Goal: Task Accomplishment & Management: Manage account settings

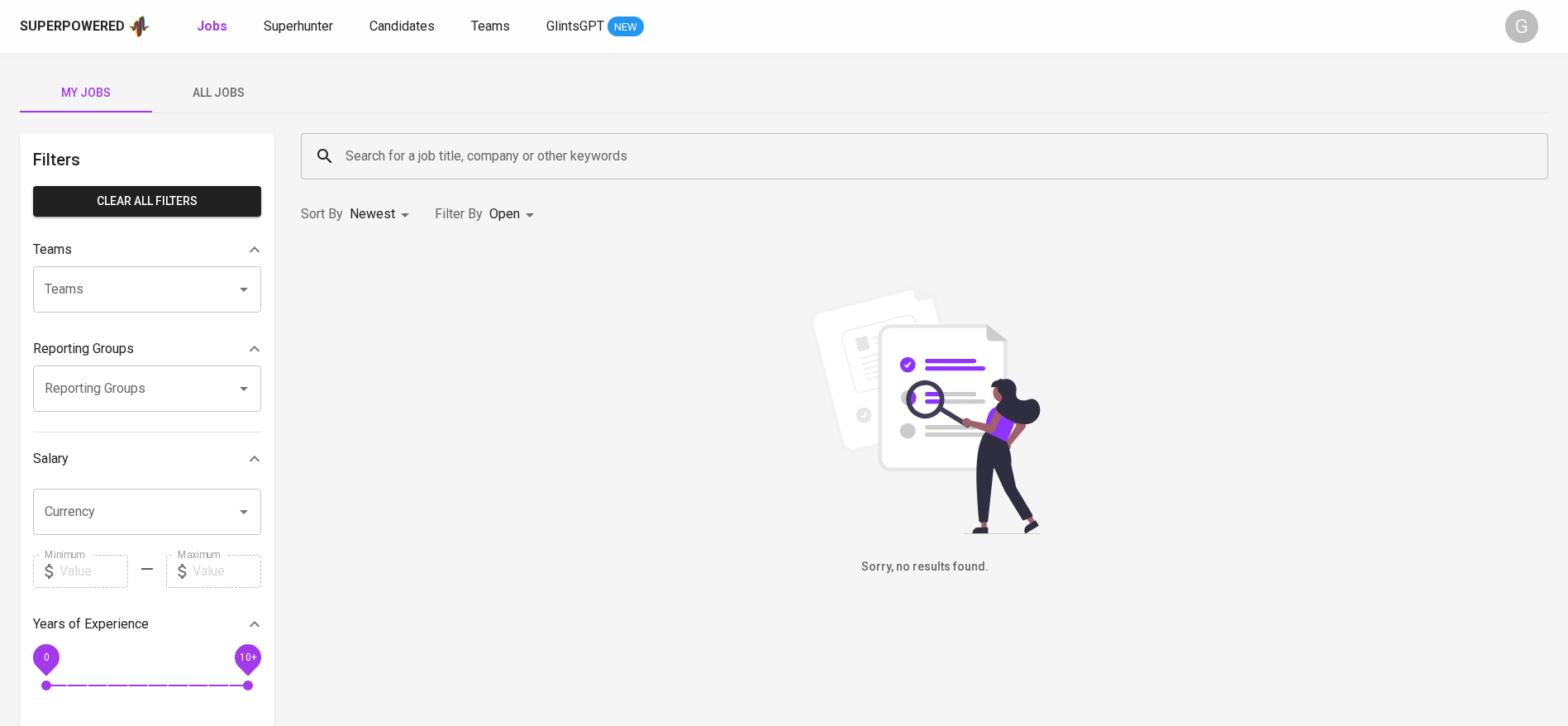
click at [300, 14] on div "Superpowered Jobs Superhunter Candidates Teams GlintsGPT NEW" at bounding box center [758, 26] width 1476 height 25
click at [301, 22] on span "Superhunter" at bounding box center [298, 26] width 69 height 16
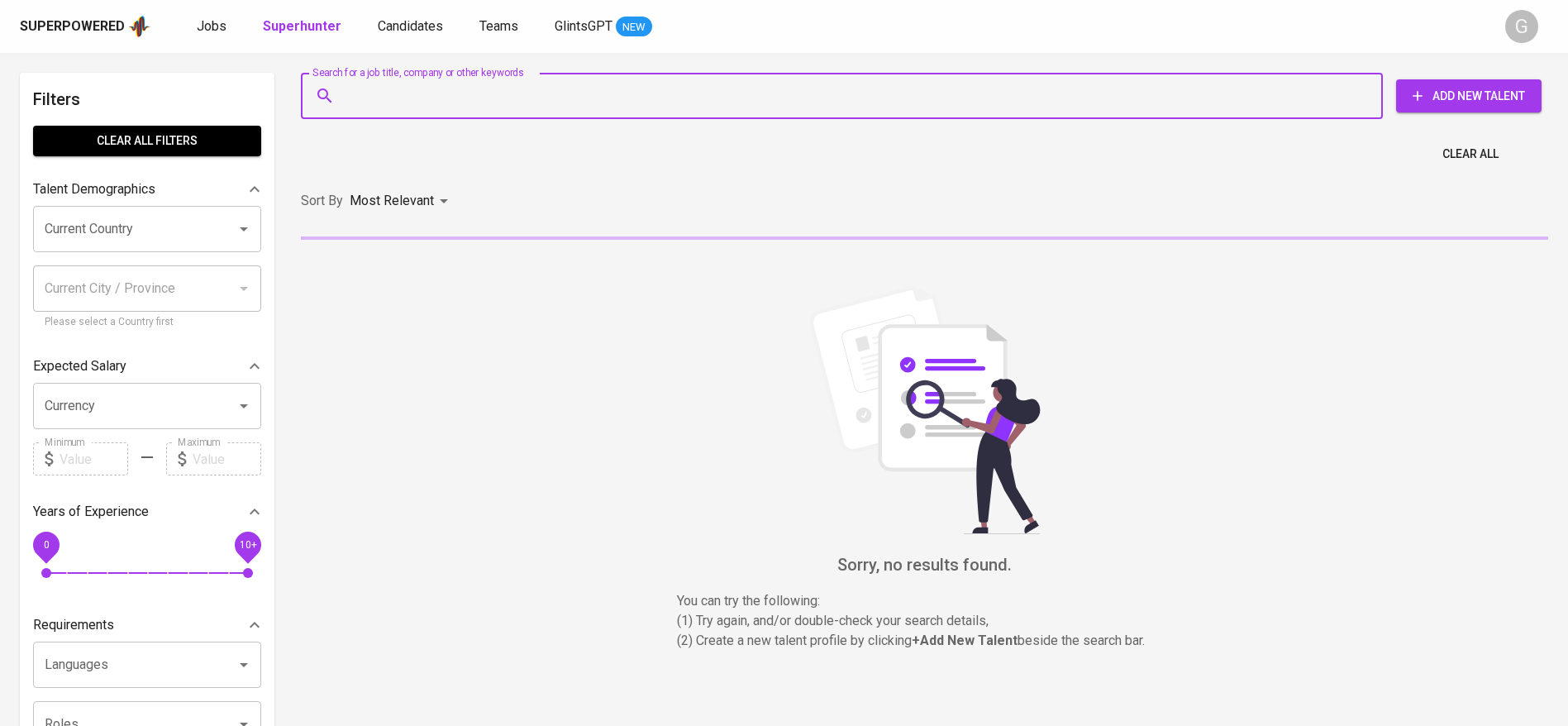
click at [371, 90] on input "Search for a job title, company or other keywords" at bounding box center [846, 96] width 1009 height 31
paste input "[EMAIL_ADDRESS][DOMAIN_NAME]"
type input "[EMAIL_ADDRESS][DOMAIN_NAME]"
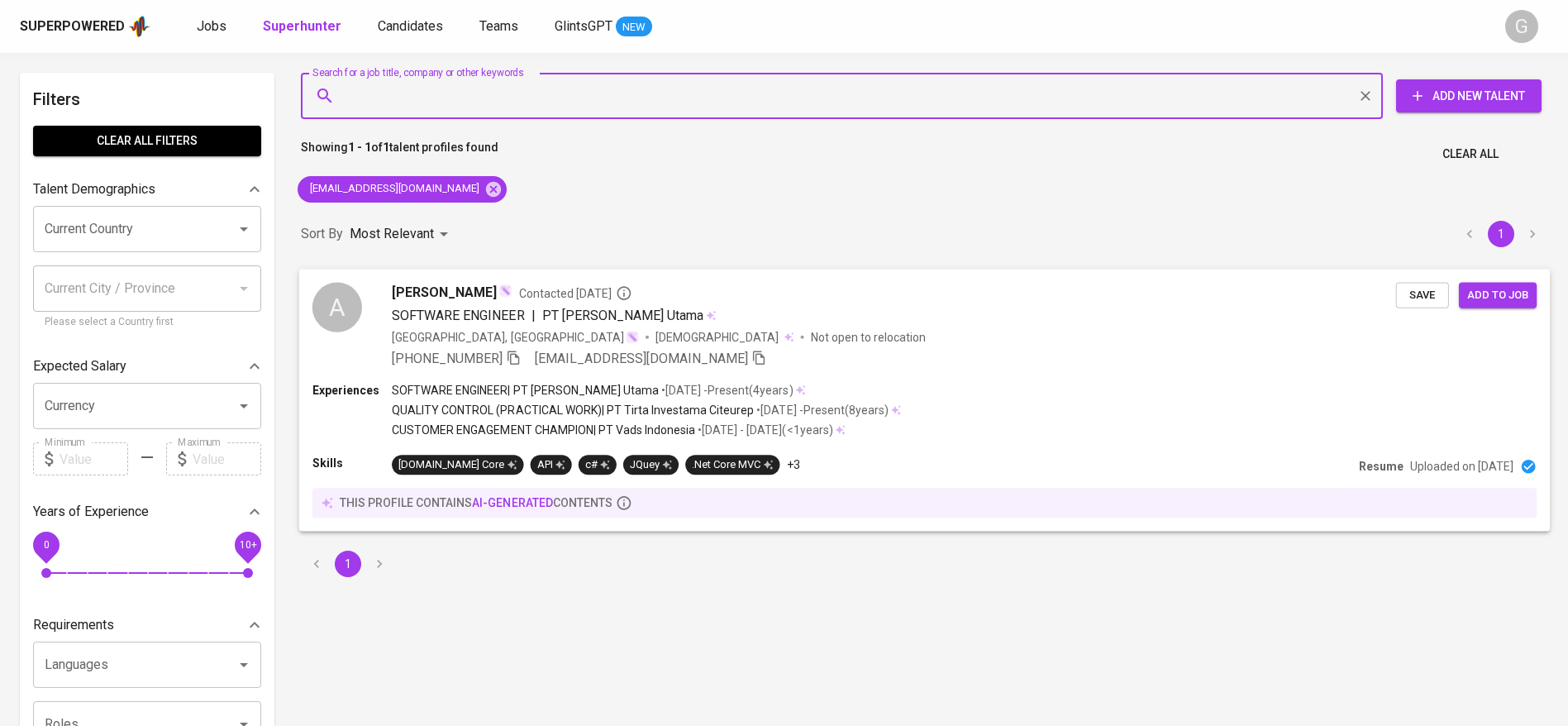
click at [961, 289] on div "[PERSON_NAME] Contacted [DATE]" at bounding box center [893, 291] width 1004 height 20
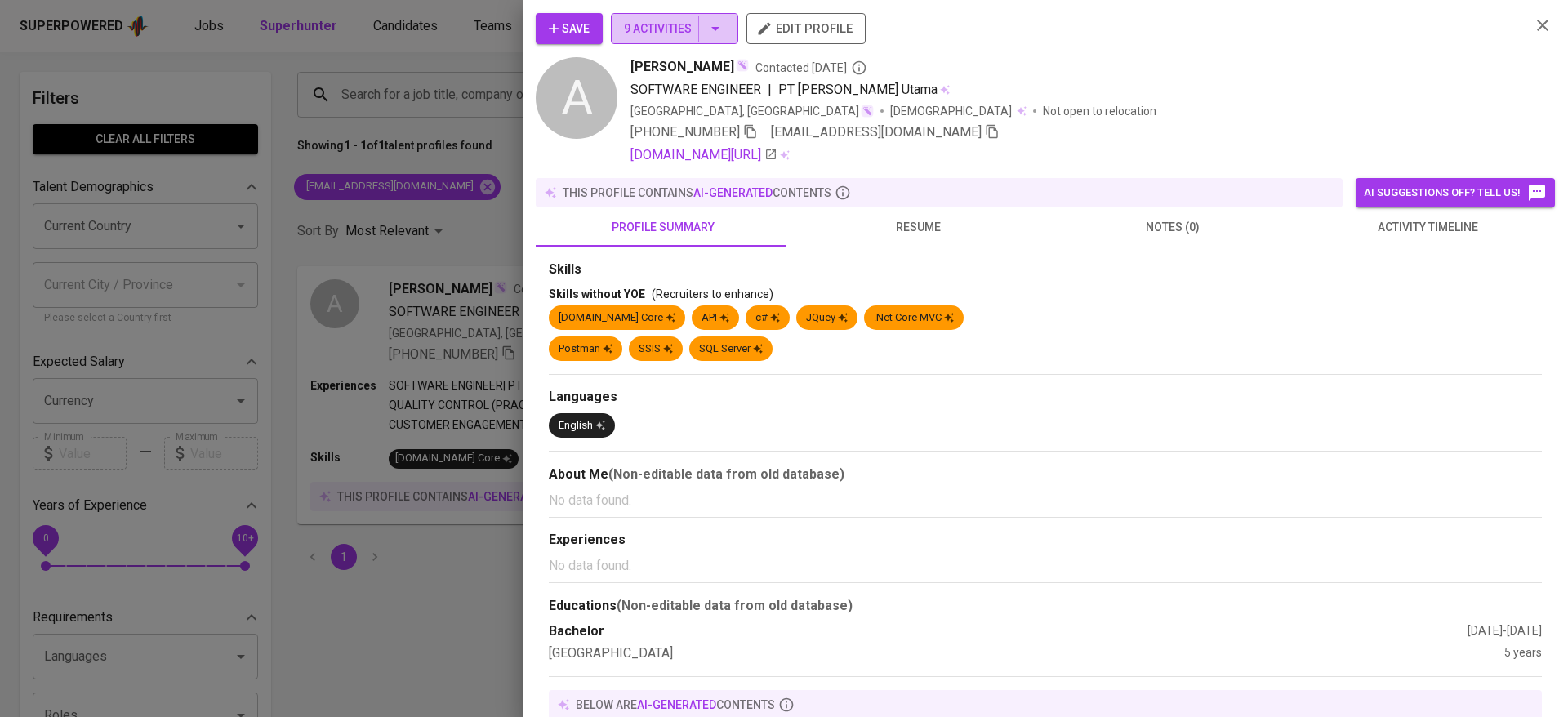
click at [689, 32] on span "9 Activities" at bounding box center [674, 29] width 102 height 20
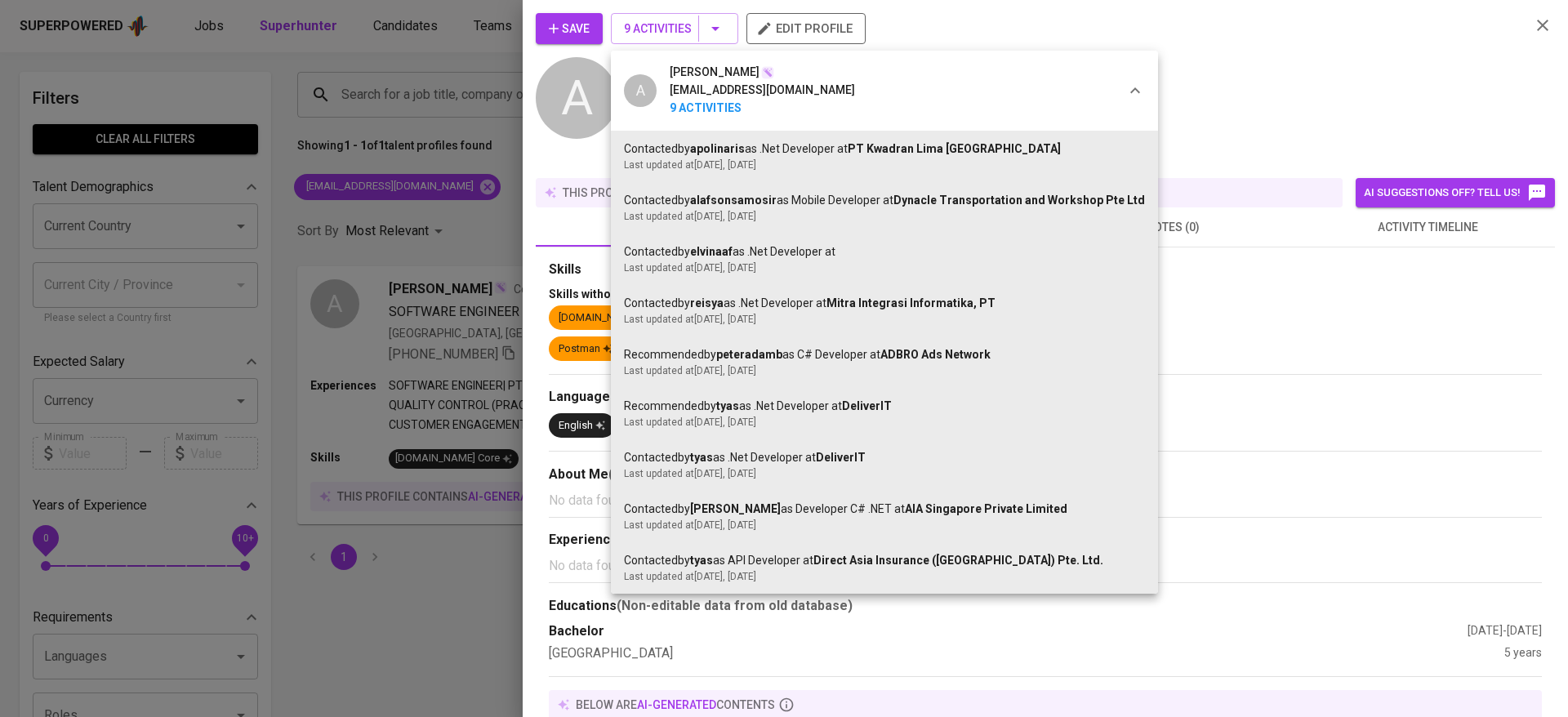
click at [578, 26] on div at bounding box center [784, 358] width 1568 height 717
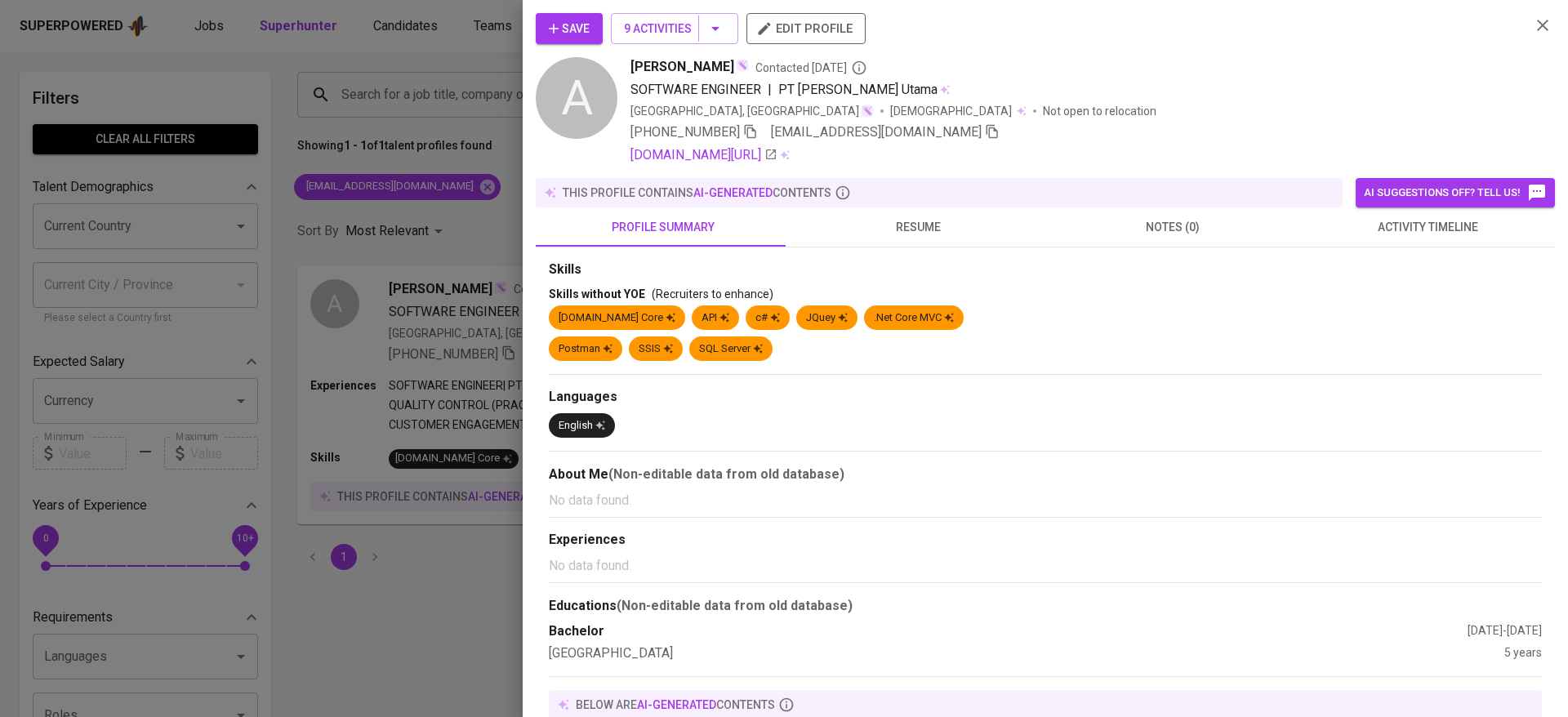
click at [578, 26] on div "A [PERSON_NAME] [EMAIL_ADDRESS][DOMAIN_NAME] 9 Activities Contacted by apolinar…" at bounding box center [784, 358] width 1568 height 717
click at [578, 26] on span "Save" at bounding box center [569, 29] width 41 height 20
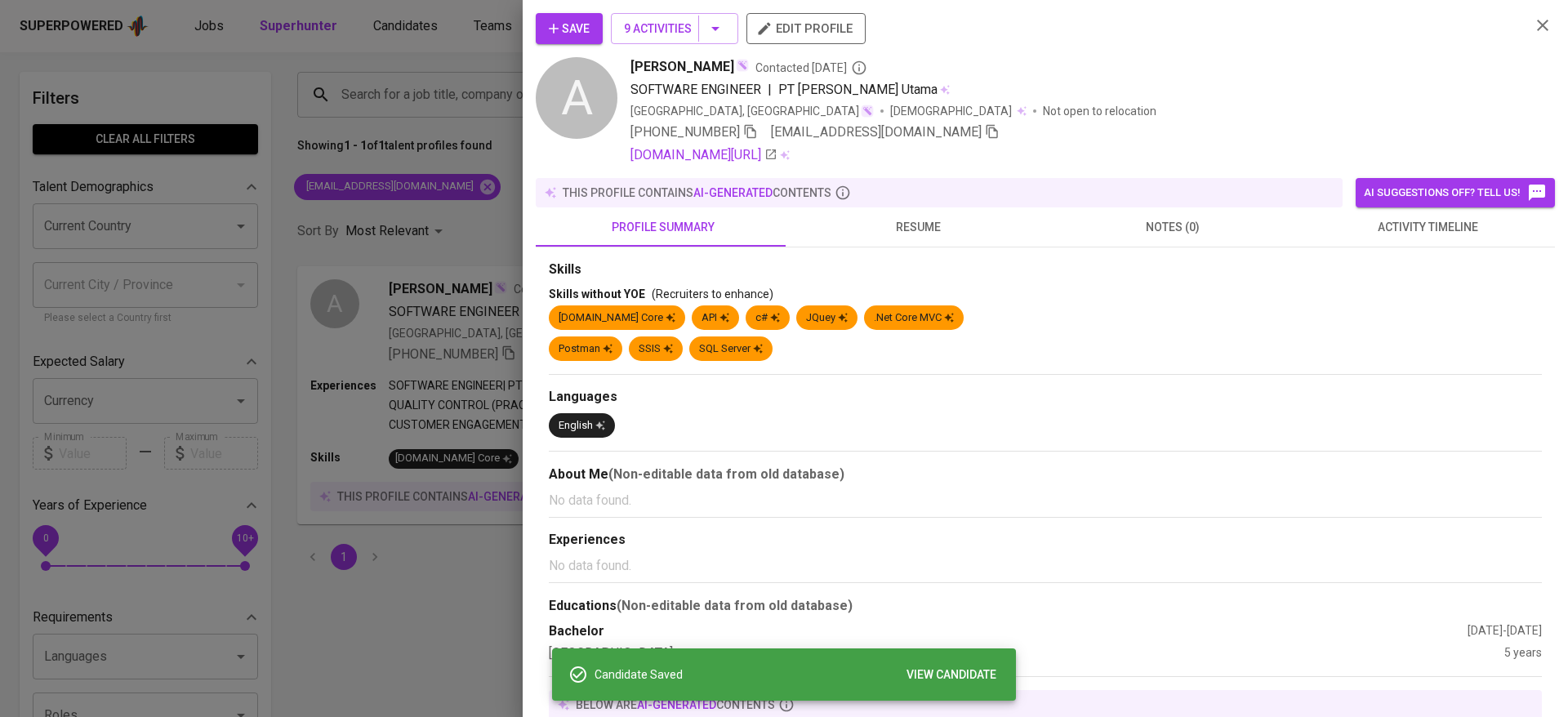
click at [291, 215] on div at bounding box center [784, 358] width 1568 height 717
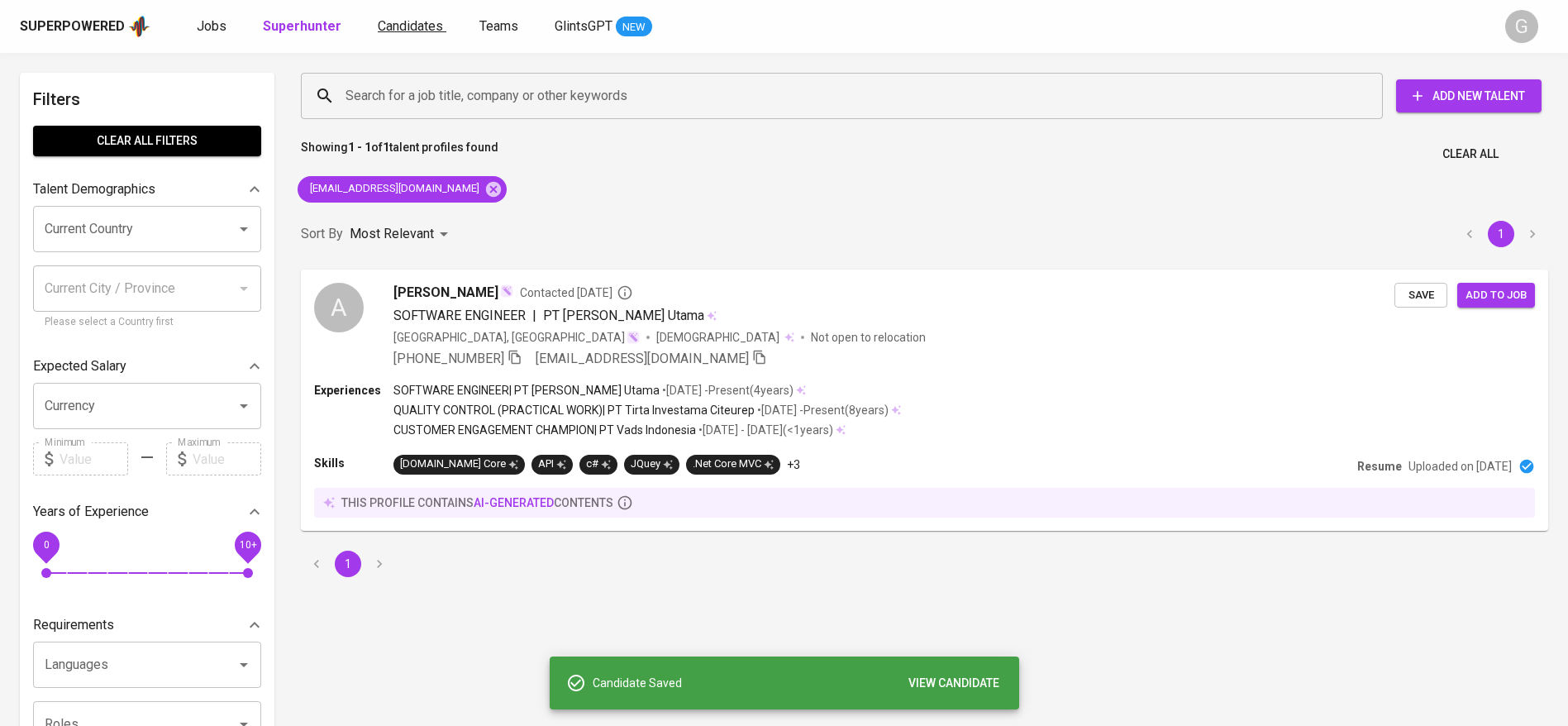
click at [424, 20] on span "Candidates" at bounding box center [410, 26] width 66 height 16
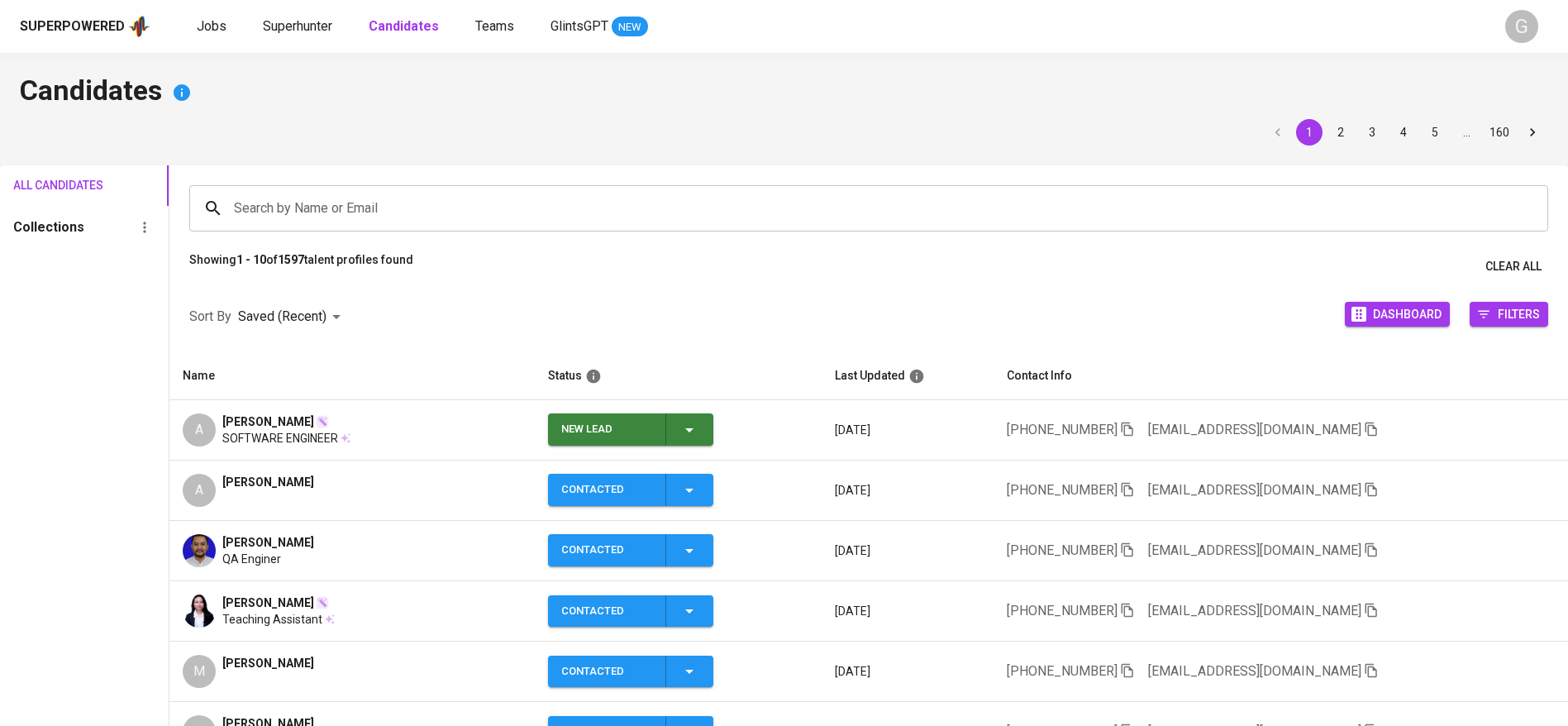
click at [679, 430] on icon "button" at bounding box center [689, 430] width 20 height 20
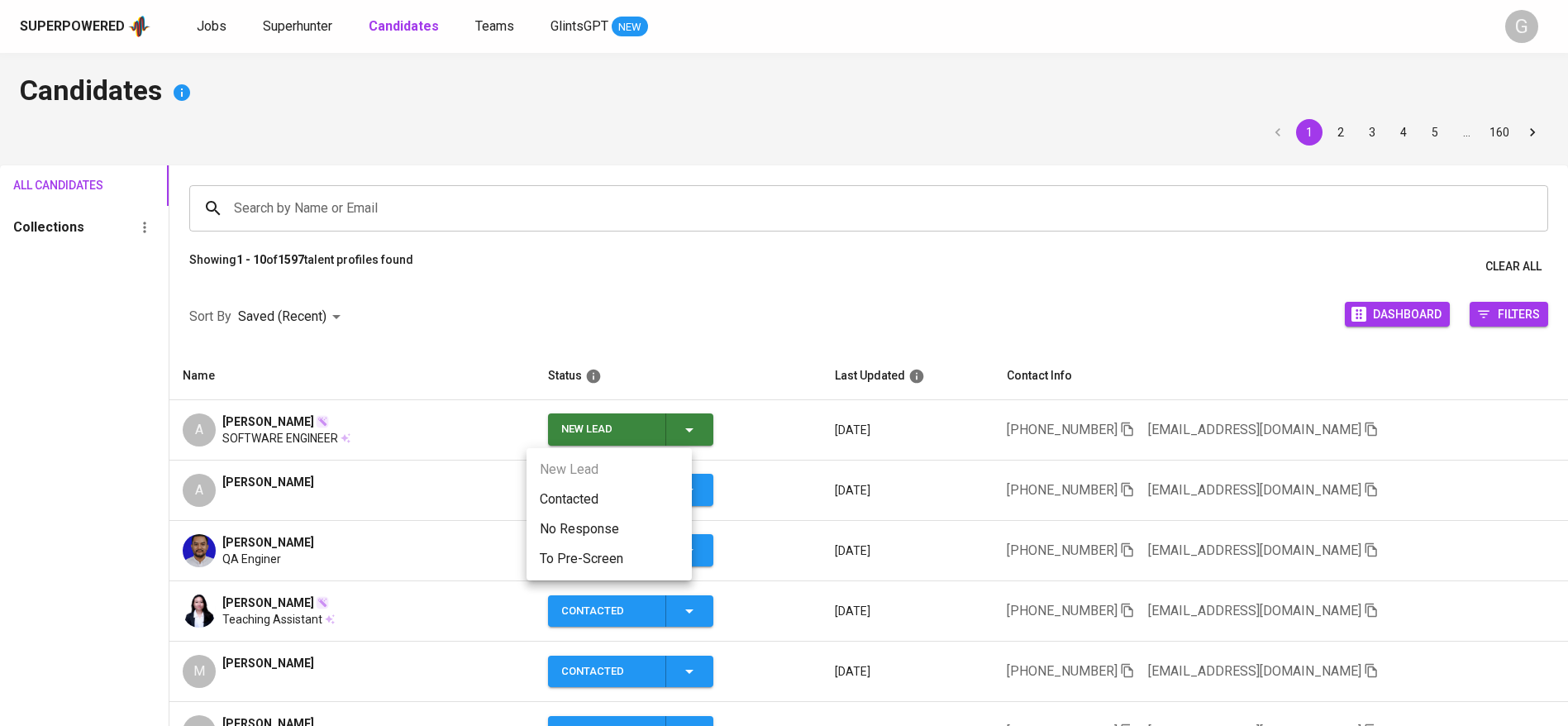
click at [618, 496] on li "Contacted" at bounding box center [608, 500] width 165 height 29
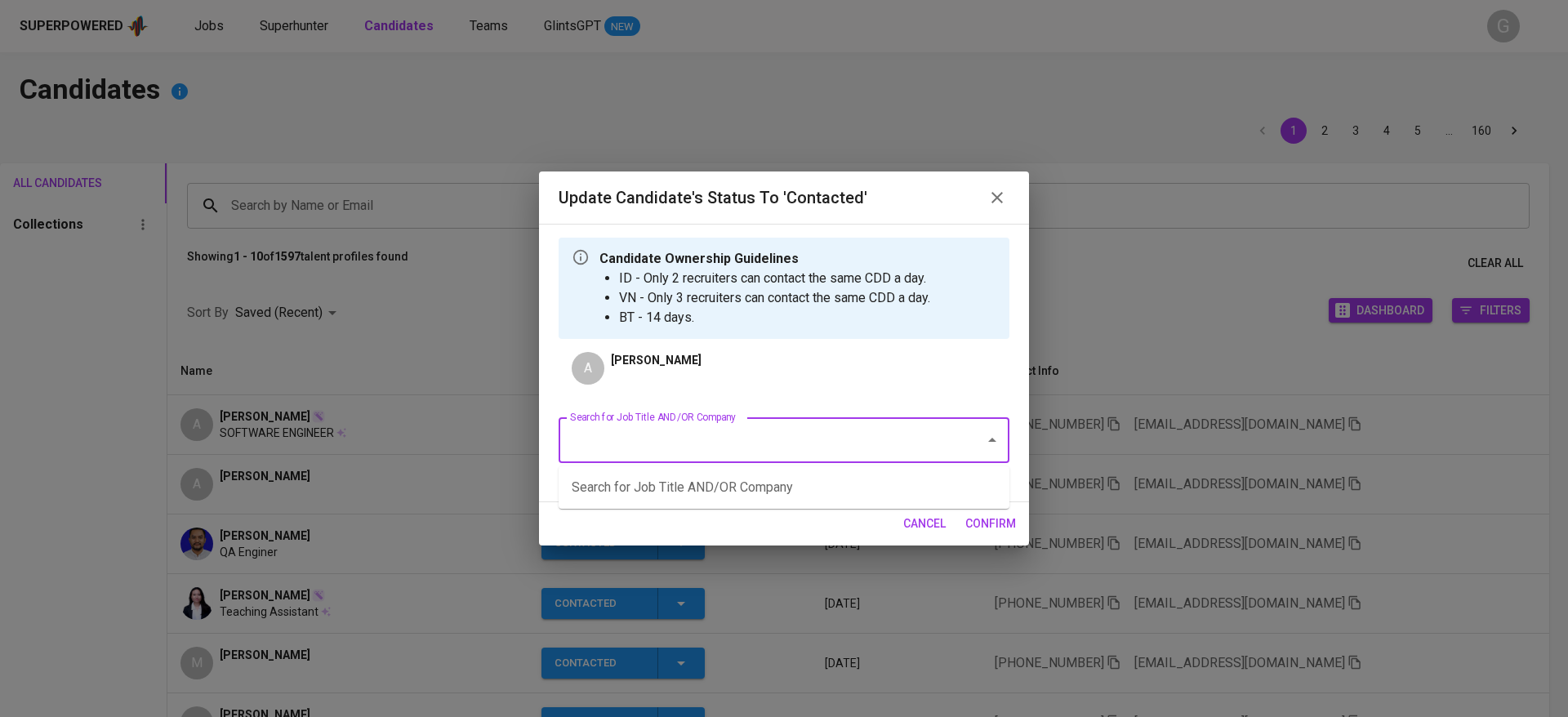
click at [728, 439] on input "Search for Job Title AND/OR Company" at bounding box center [761, 440] width 390 height 31
click at [696, 481] on li "RSM - Senior Developer (PayrollServe) (RSM - [GEOGRAPHIC_DATA])" at bounding box center [784, 487] width 451 height 29
type input "rsm"
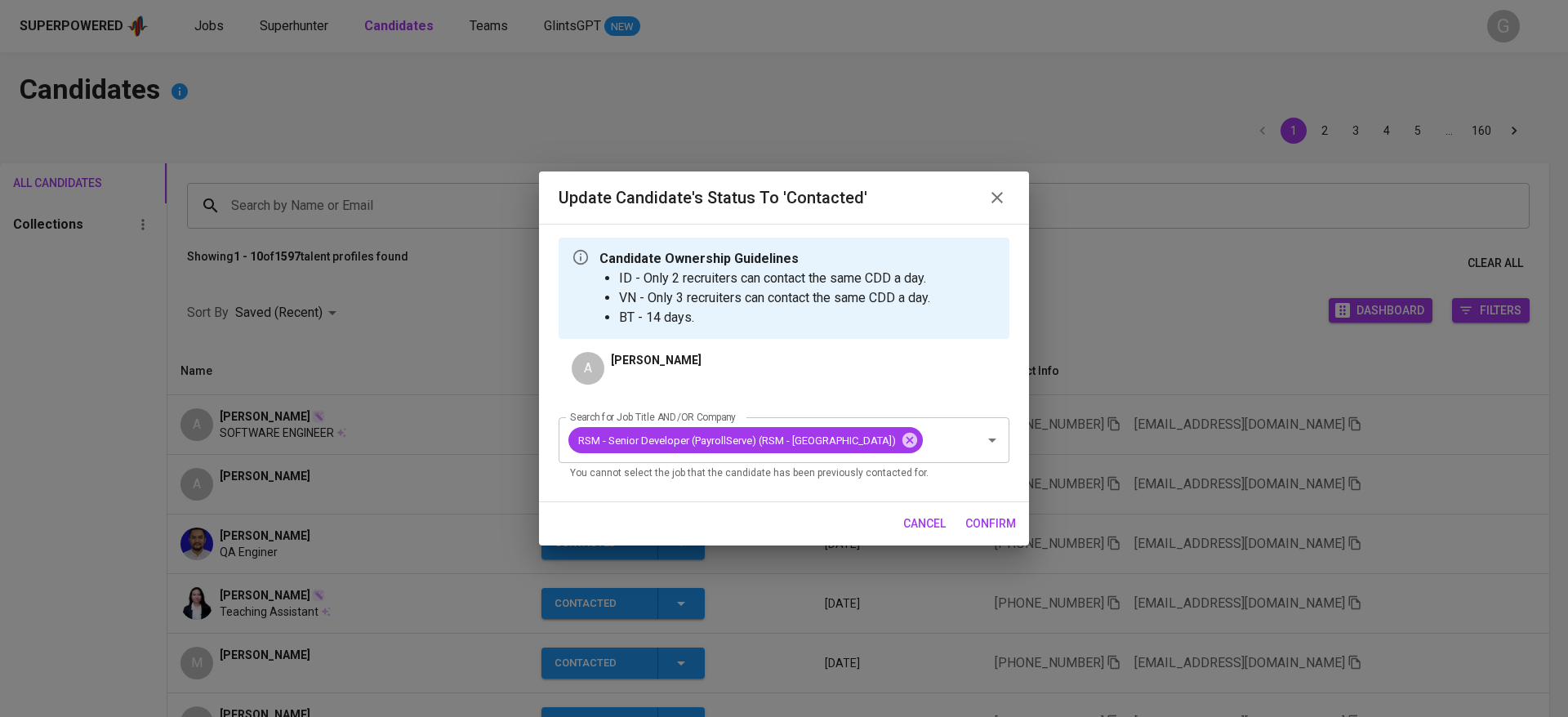
click at [976, 522] on span "confirm" at bounding box center [990, 524] width 50 height 20
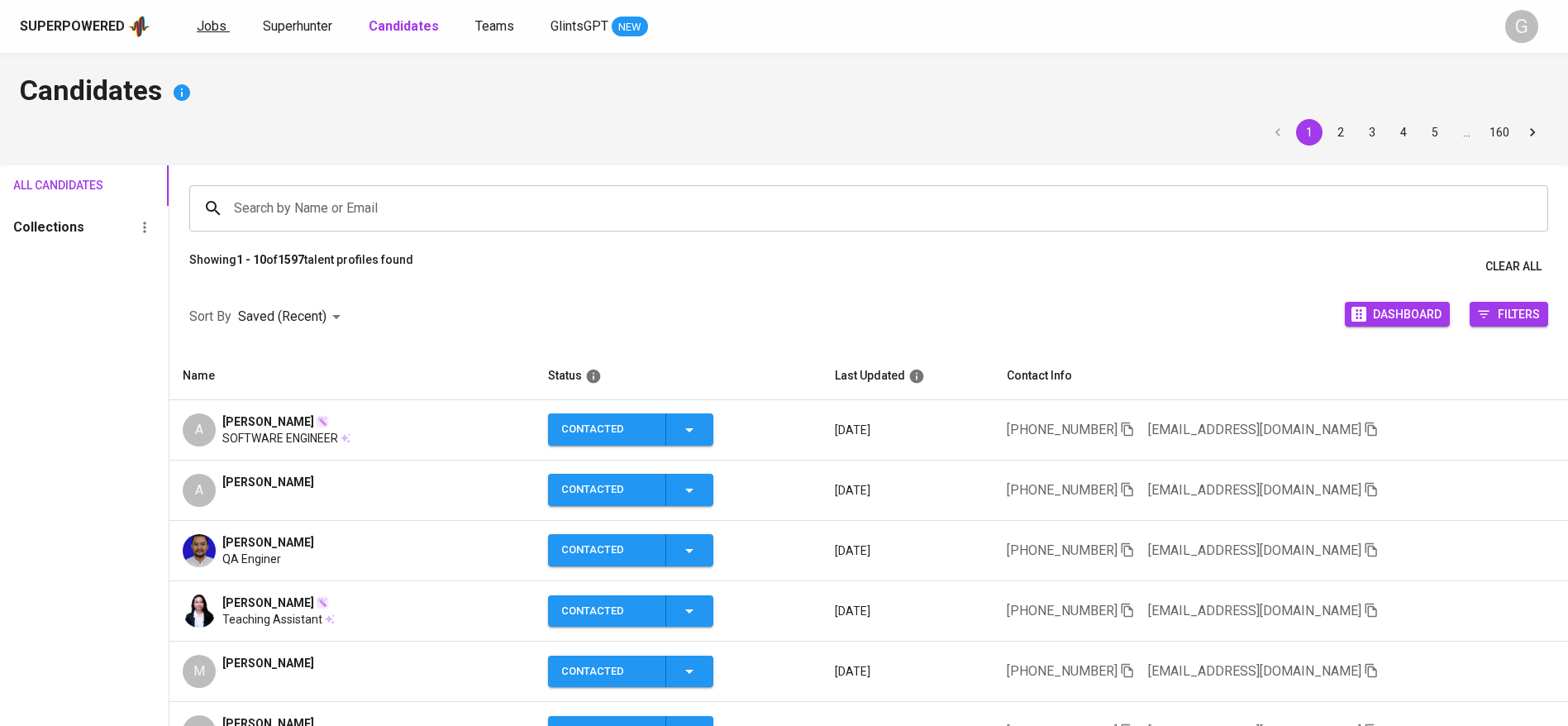
click at [206, 22] on span "Jobs" at bounding box center [212, 26] width 29 height 16
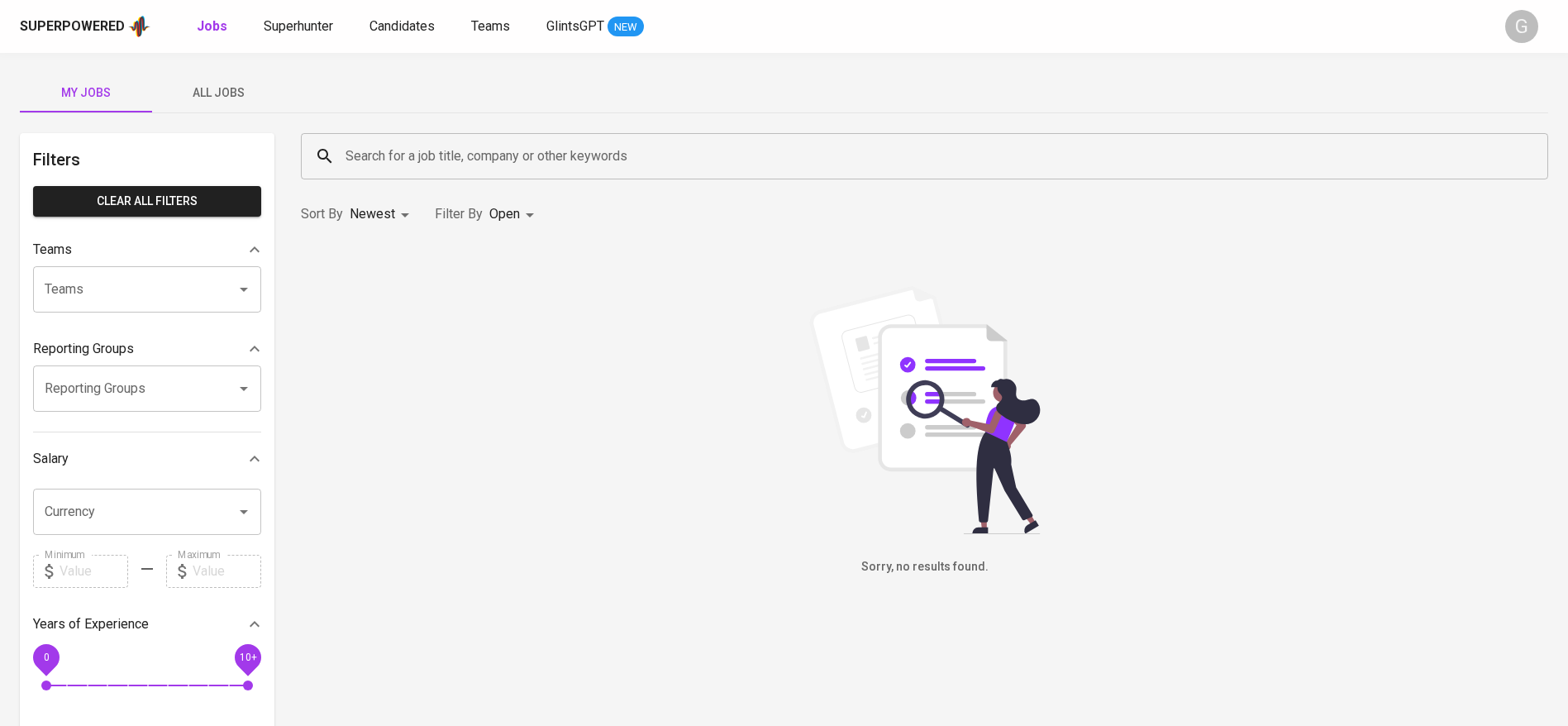
click at [235, 94] on span "All Jobs" at bounding box center [219, 93] width 112 height 21
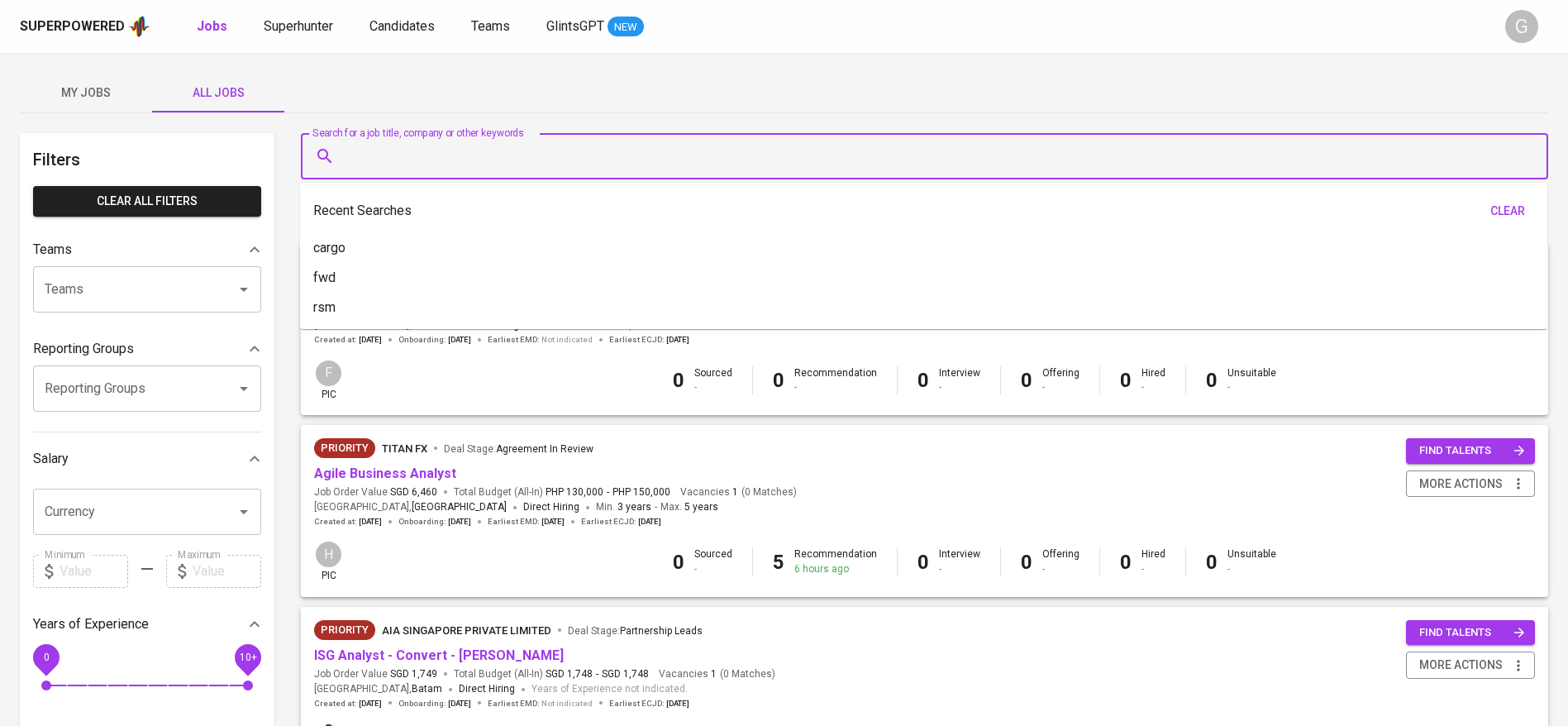
click at [424, 168] on input "Search for a job title, company or other keywords" at bounding box center [928, 156] width 1174 height 31
click at [374, 86] on div "My Jobs All Jobs" at bounding box center [784, 92] width 1528 height 40
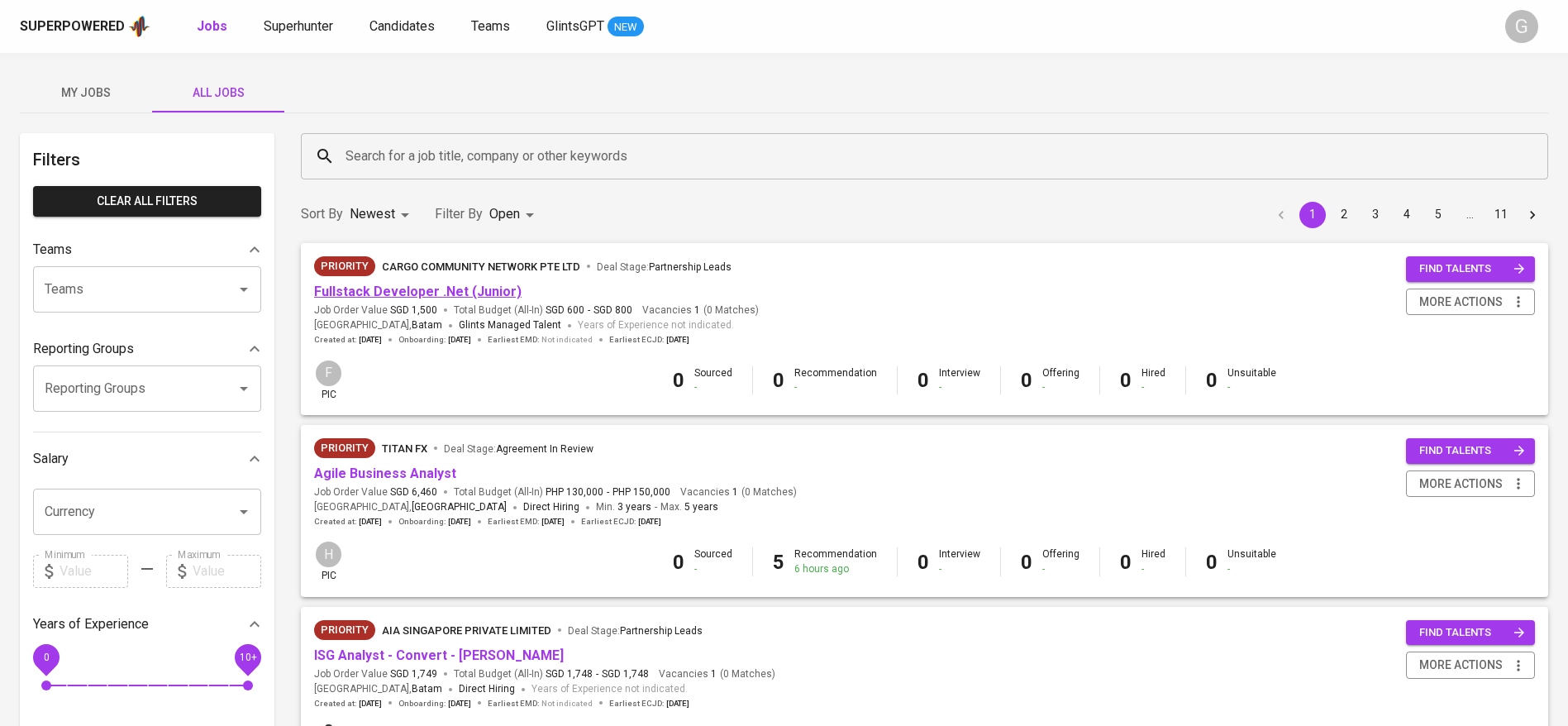
click at [390, 295] on link "Fullstack Developer .Net (Junior)" at bounding box center [418, 291] width 207 height 16
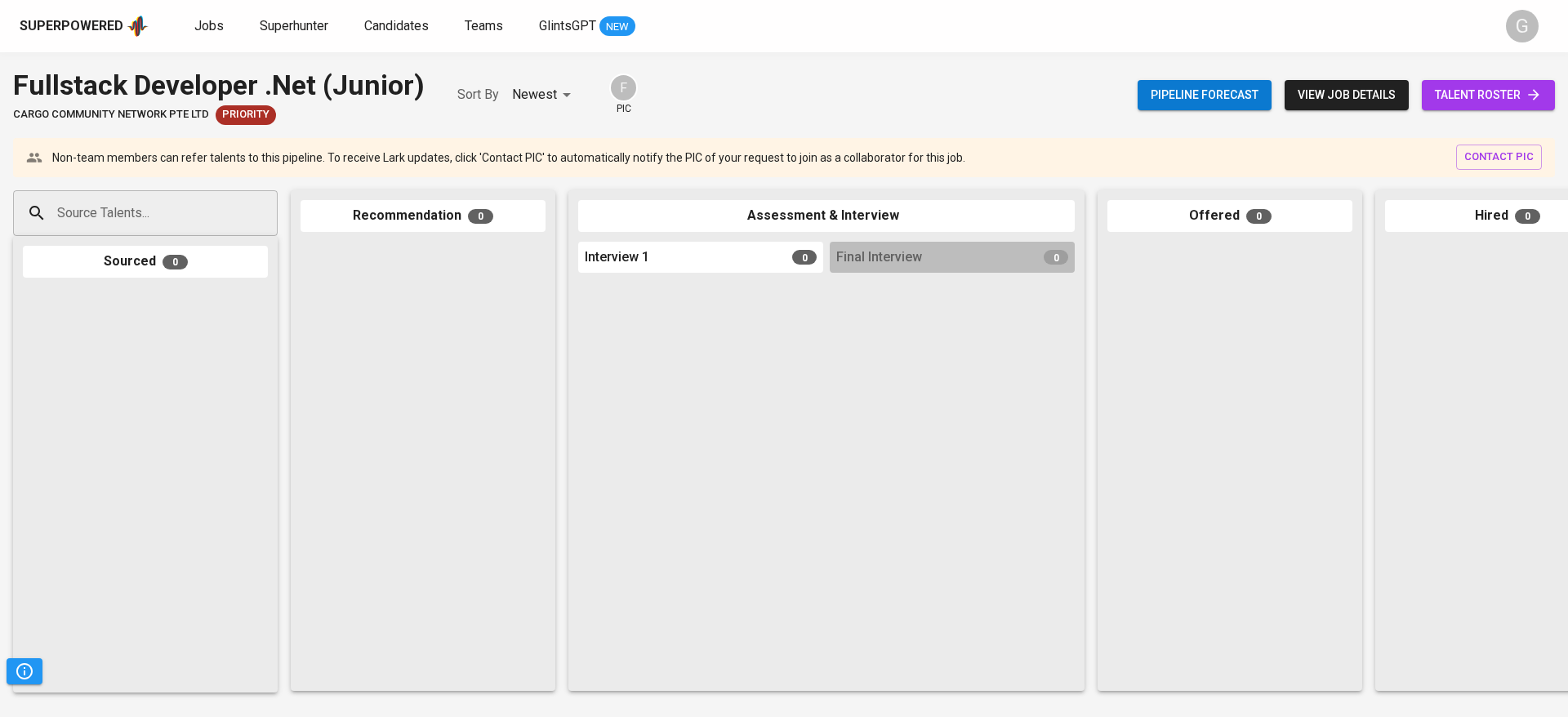
click at [1346, 97] on span "view job details" at bounding box center [1346, 95] width 98 height 20
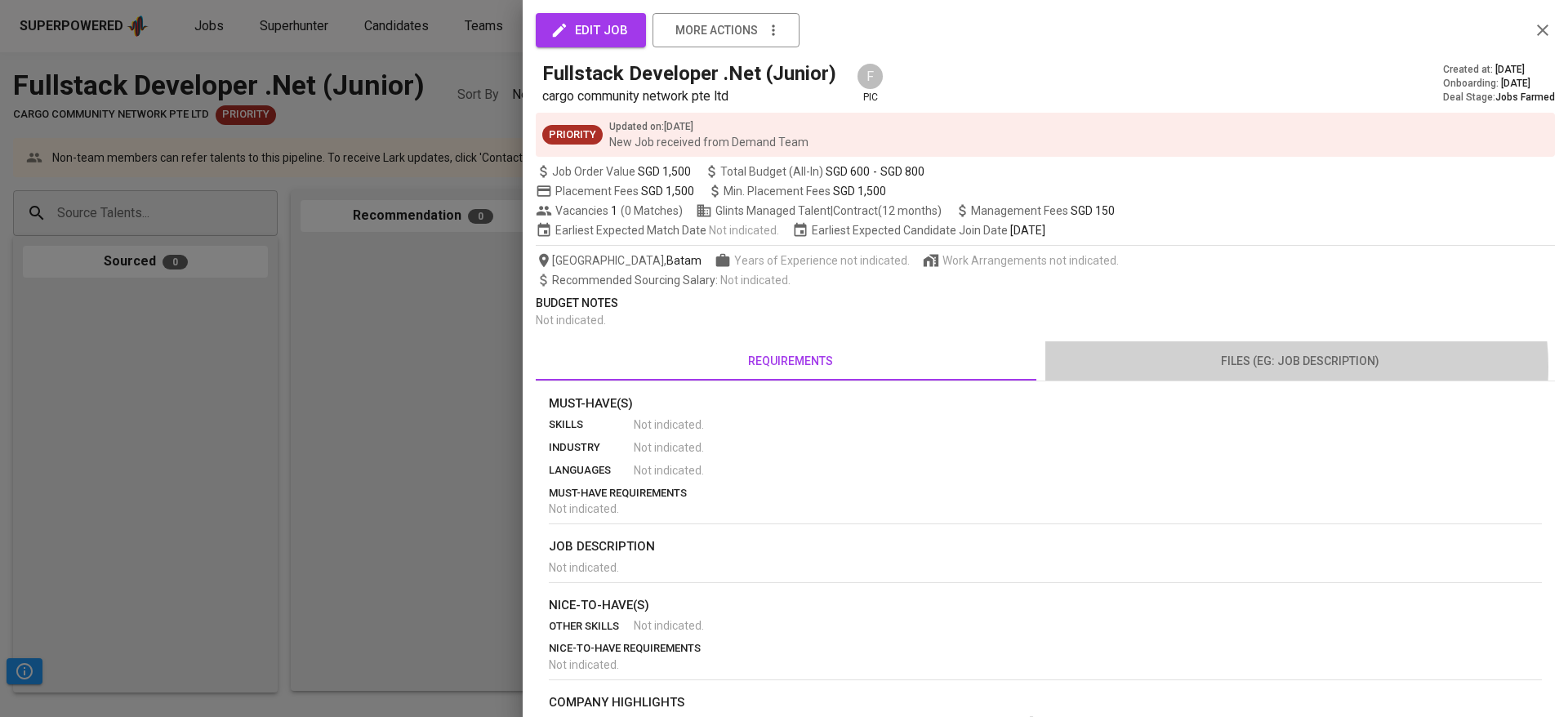
click at [1278, 367] on span "files (eg: job description)" at bounding box center [1300, 361] width 490 height 20
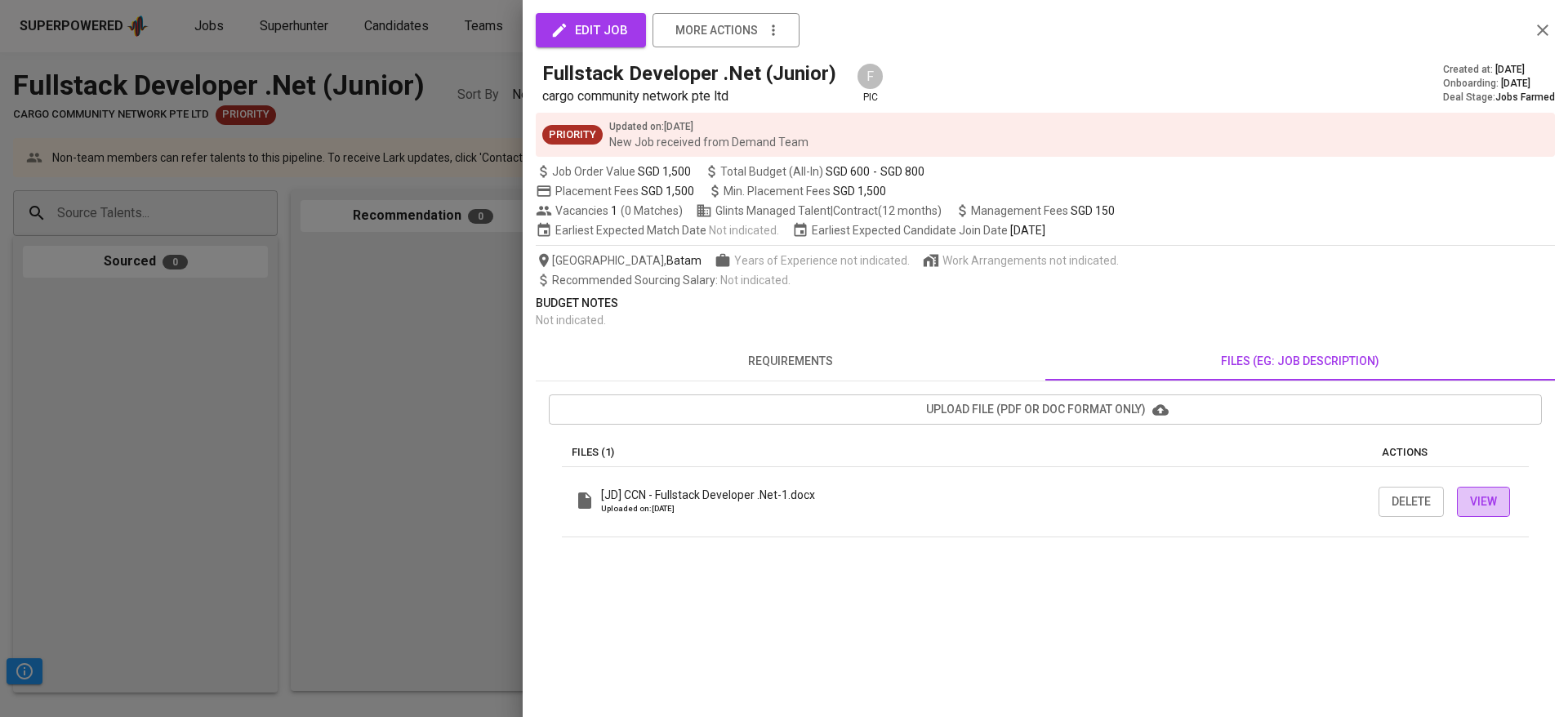
click at [1478, 503] on span "View" at bounding box center [1483, 502] width 27 height 20
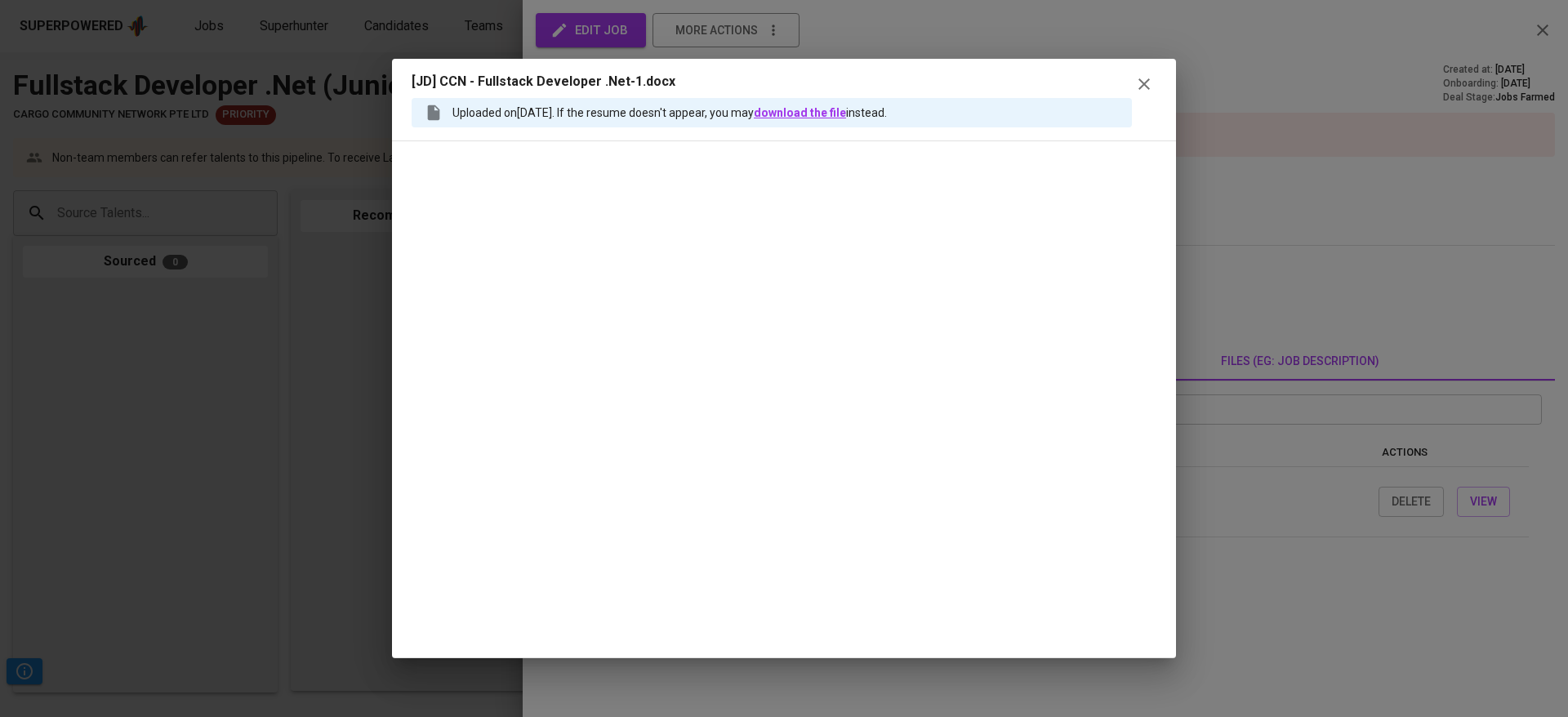
click at [827, 116] on link "download the file" at bounding box center [800, 112] width 92 height 13
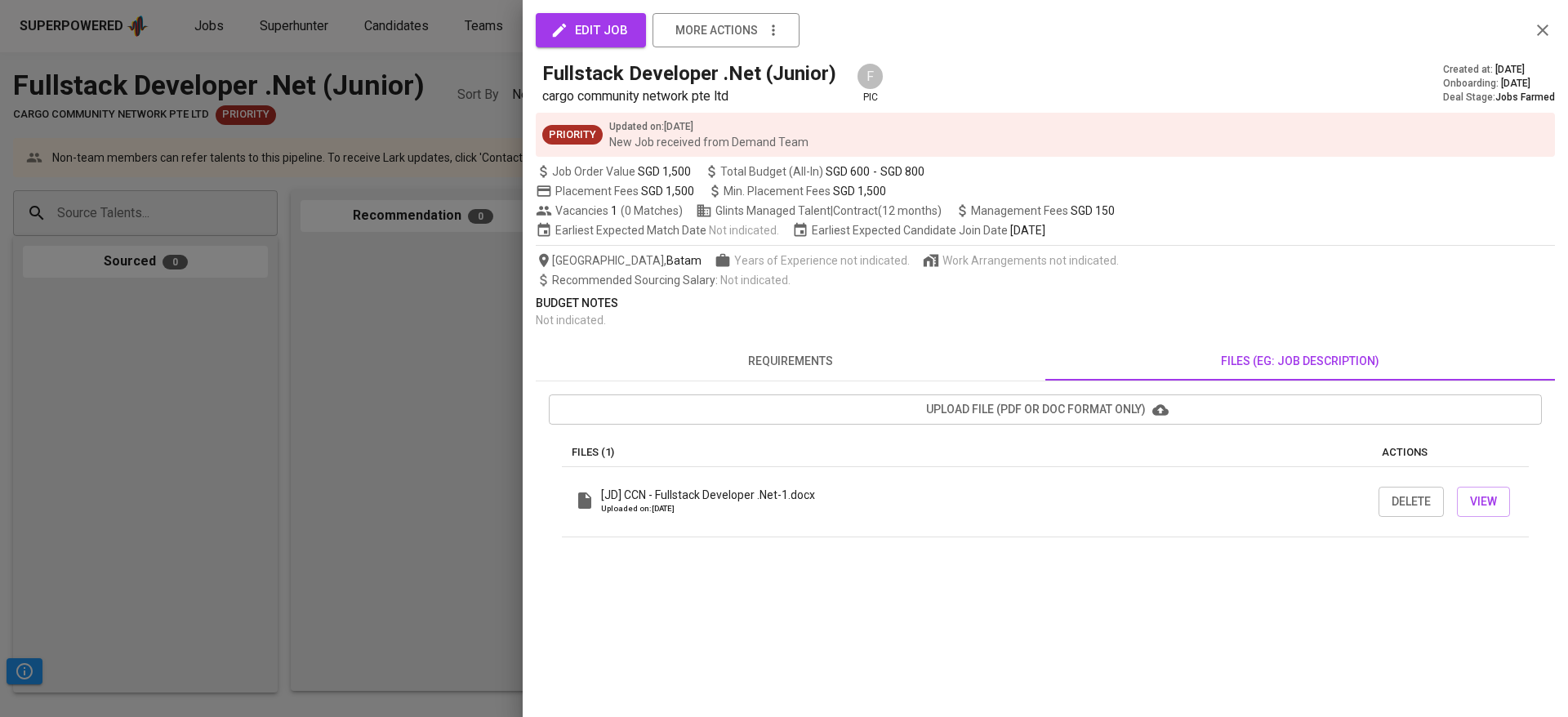
click at [353, 303] on div at bounding box center [784, 358] width 1568 height 717
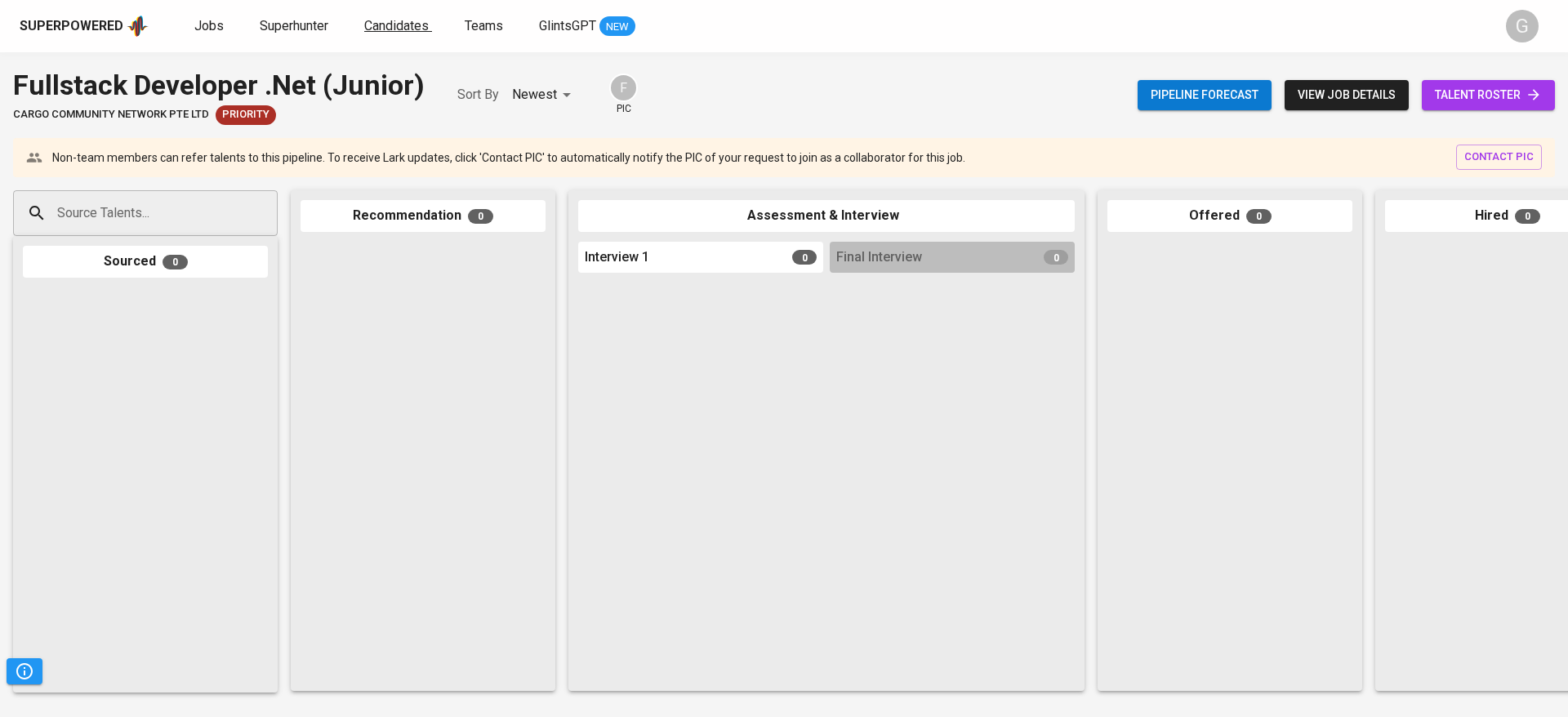
click at [387, 26] on span "Candidates" at bounding box center [397, 26] width 65 height 15
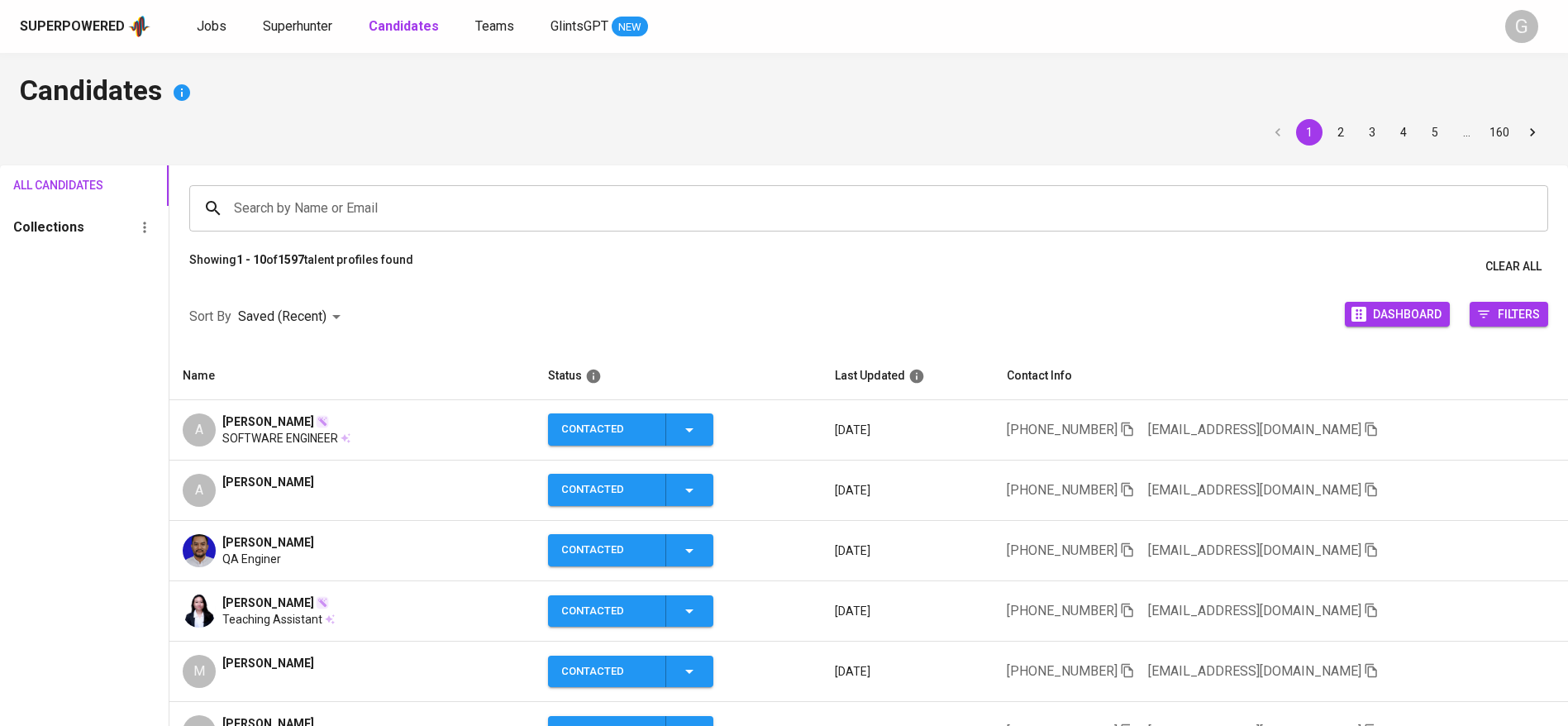
click at [124, 372] on div "All Candidates Collections" at bounding box center [84, 584] width 168 height 838
click at [289, 29] on span "Superhunter" at bounding box center [297, 26] width 69 height 16
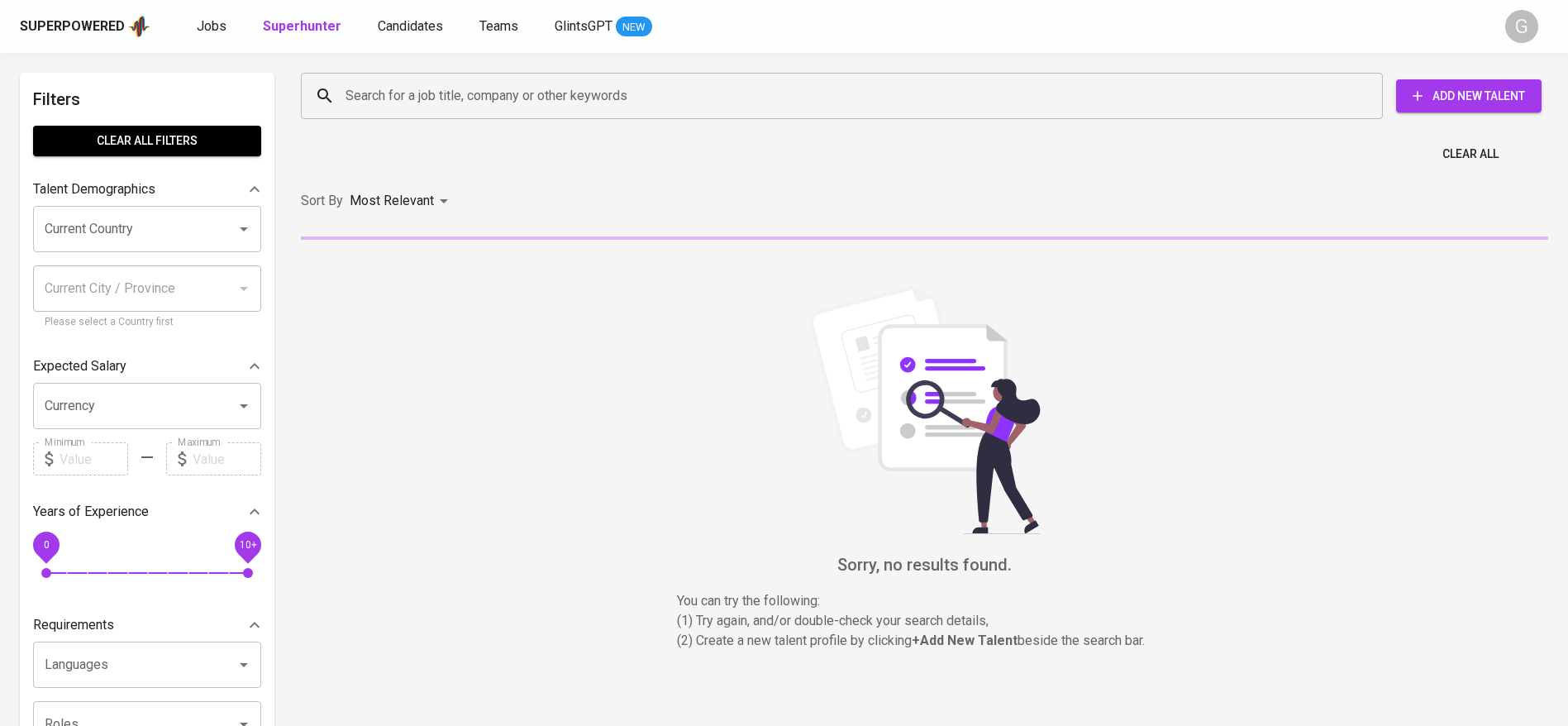
click at [406, 114] on div "Search for a job title, company or other keywords" at bounding box center [841, 96] width 1082 height 47
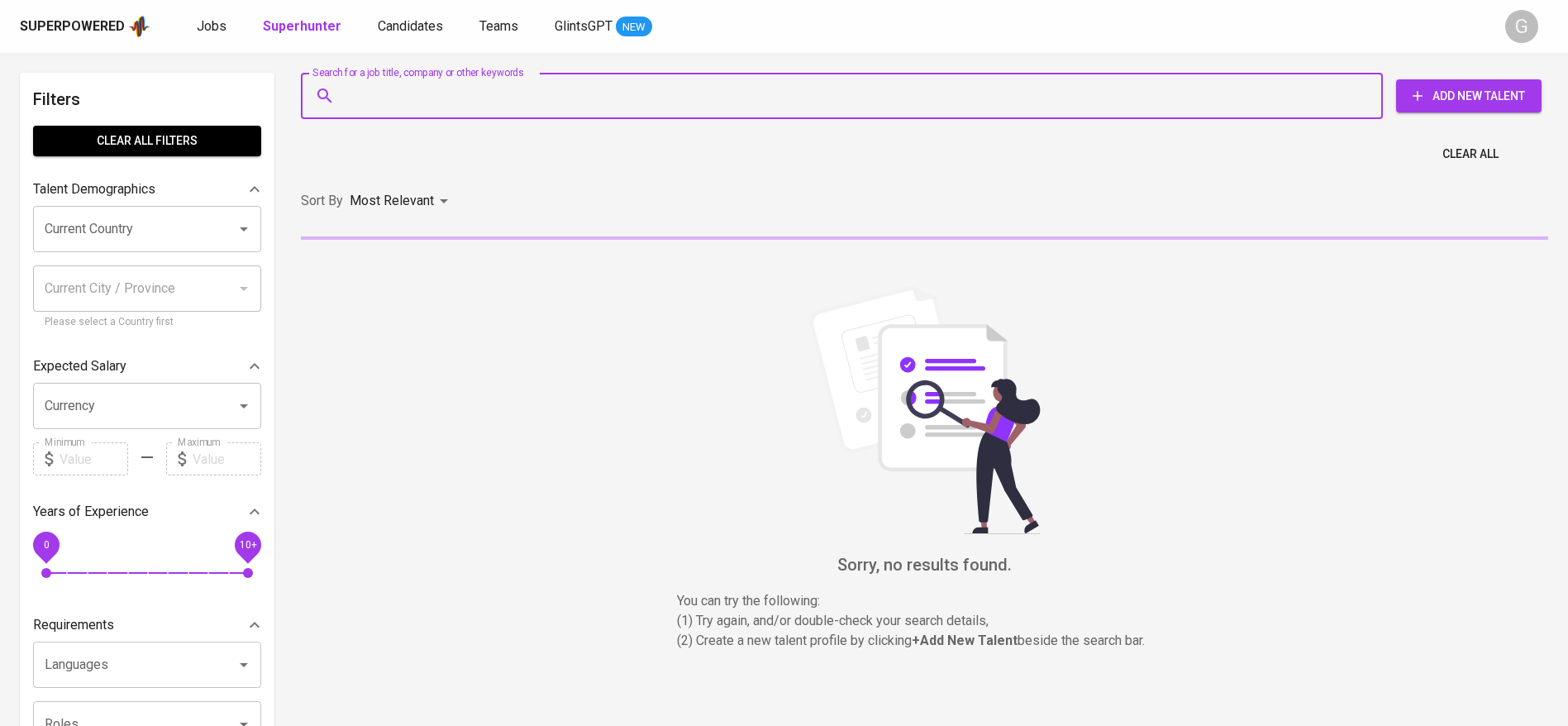
paste input "[EMAIL_ADDRESS][DOMAIN_NAME]"
type input "[EMAIL_ADDRESS][DOMAIN_NAME]"
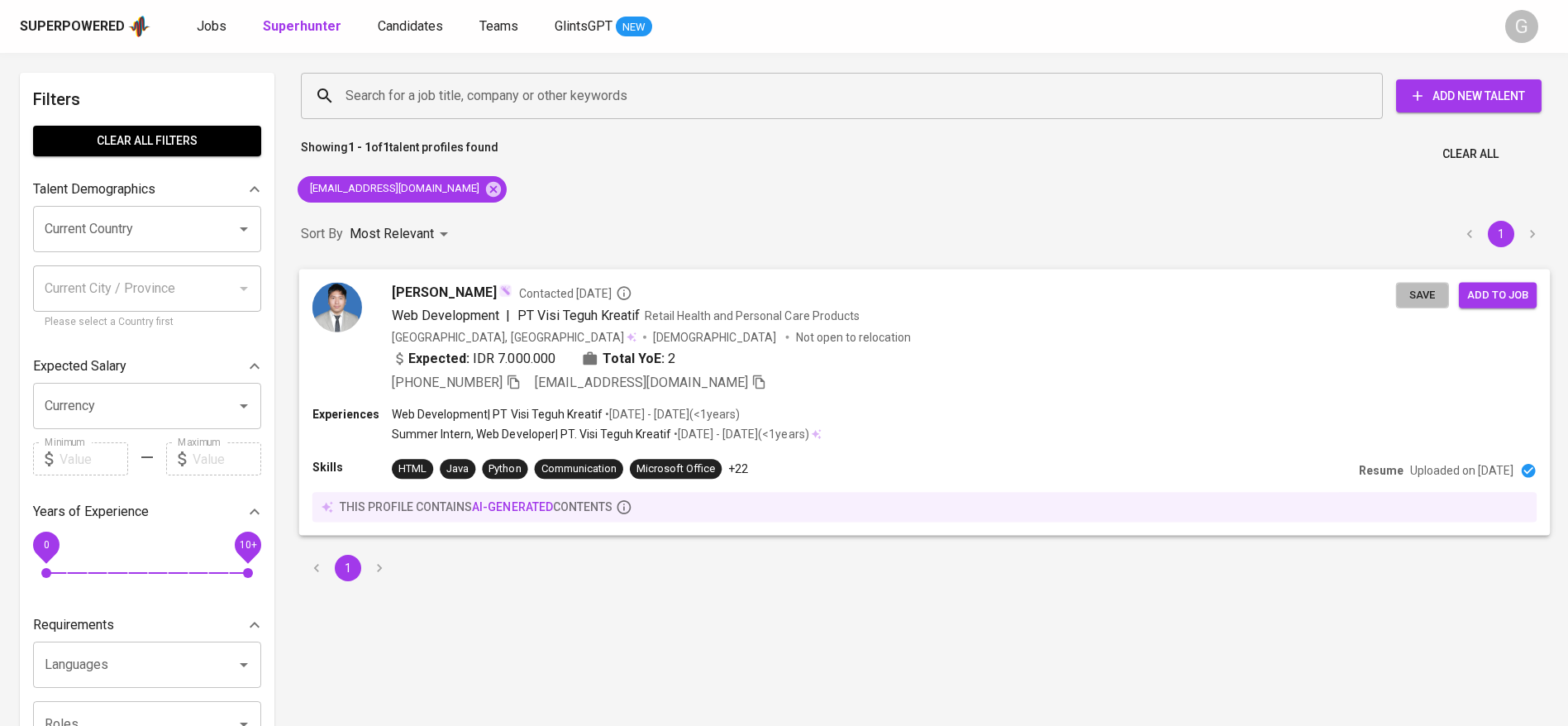
click at [1423, 292] on span "Save" at bounding box center [1422, 295] width 36 height 19
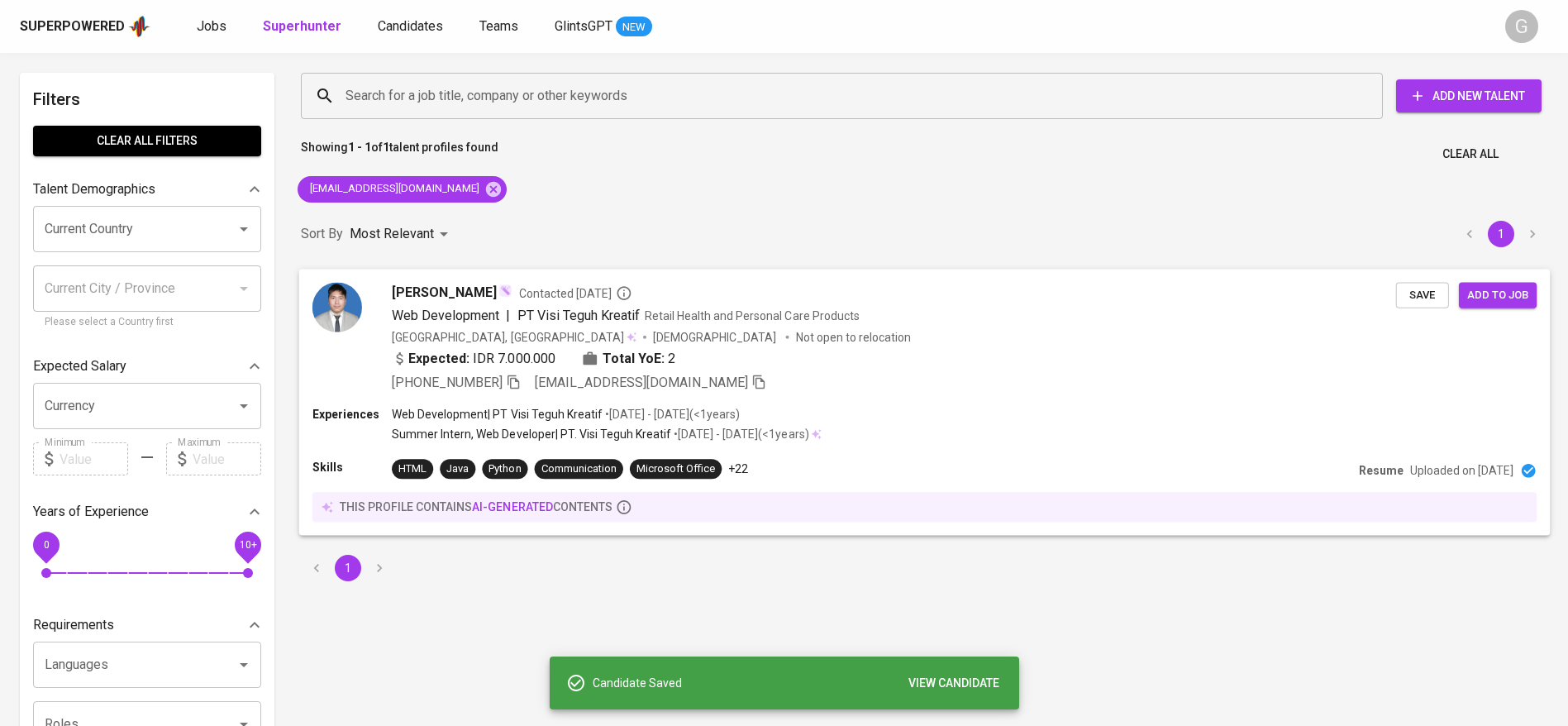
click at [858, 407] on div "Experiences Web Development | PT Visi Teguh Kreatif • [DATE] - [DATE] ( <1 year…" at bounding box center [924, 426] width 1224 height 40
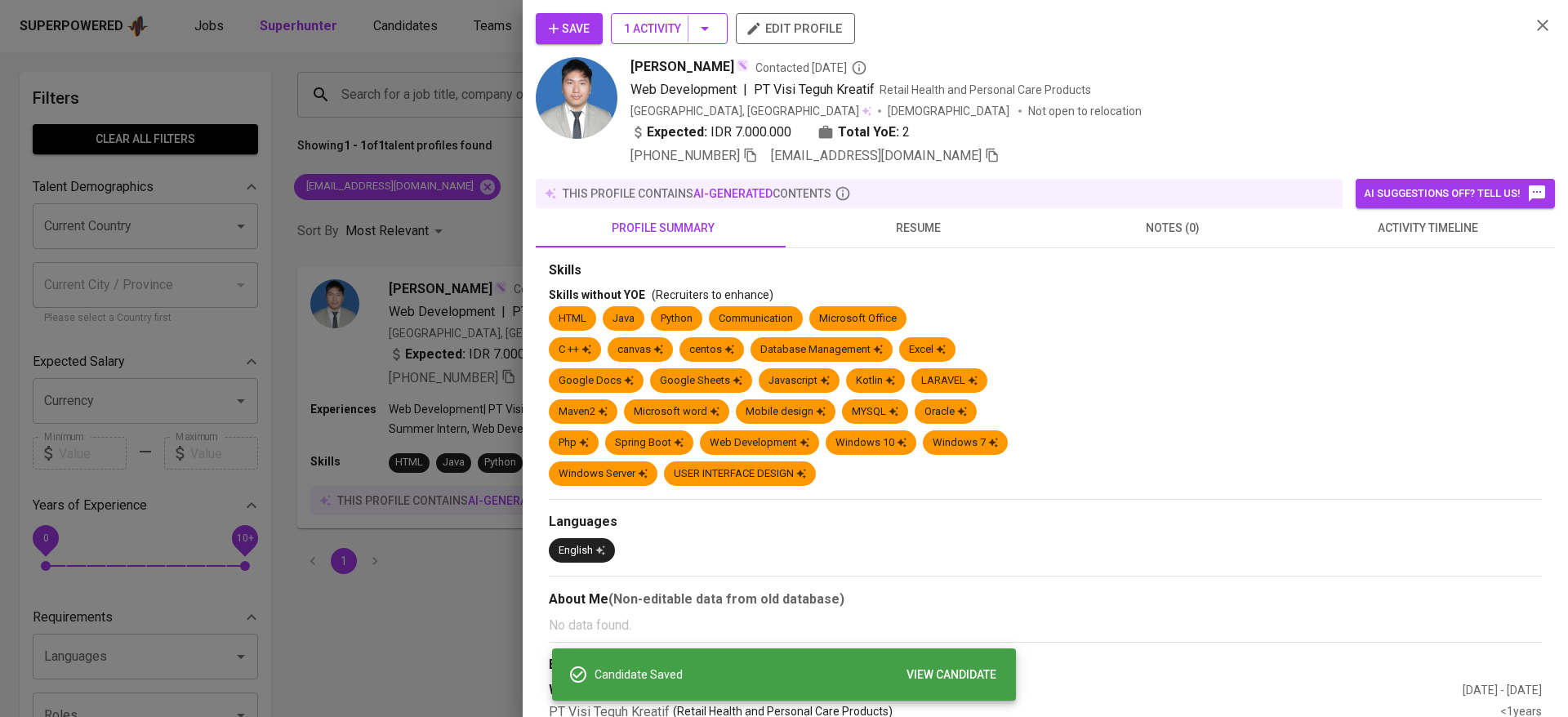
click at [639, 22] on span "1 Activity" at bounding box center [669, 29] width 90 height 20
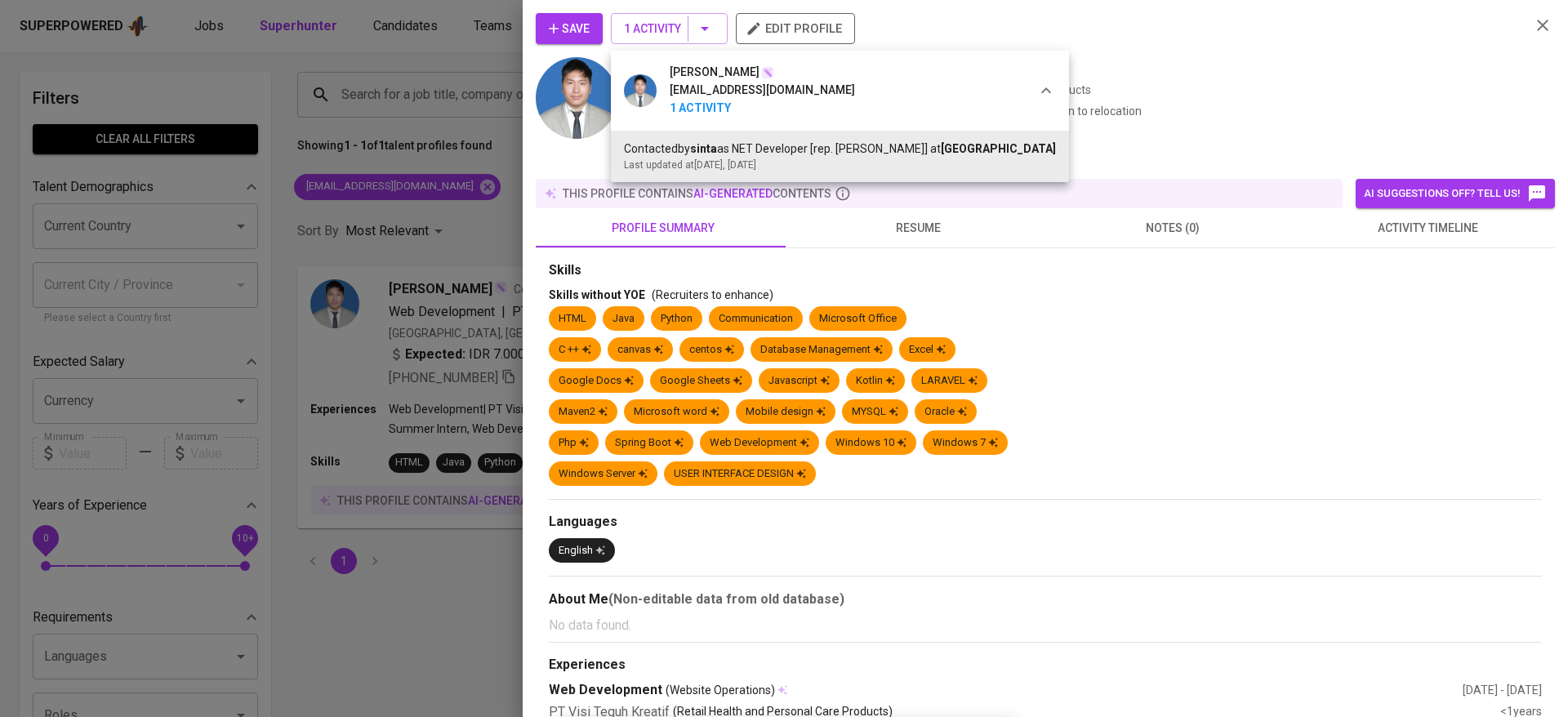
click at [442, 412] on div at bounding box center [784, 358] width 1568 height 717
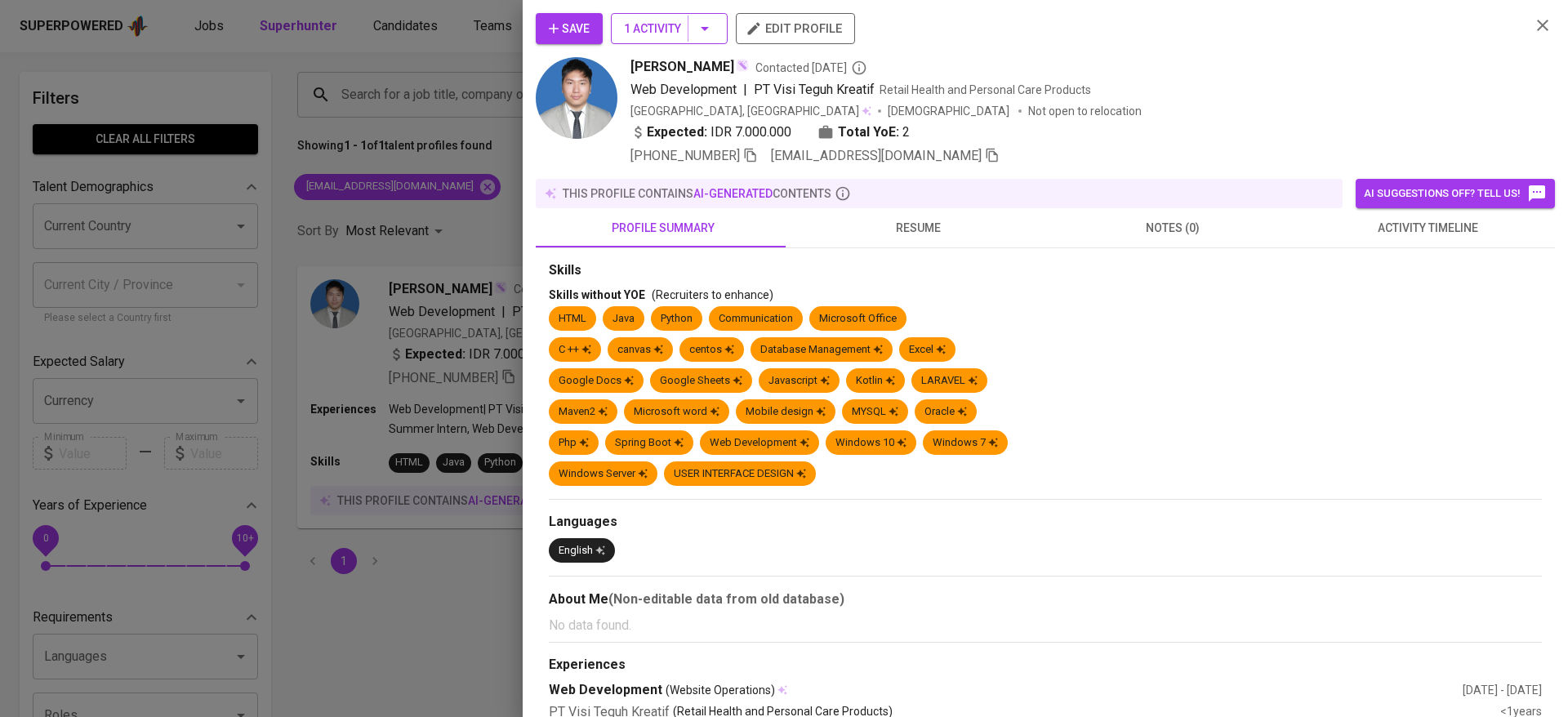
click at [644, 28] on span "1 Activity" at bounding box center [669, 29] width 90 height 20
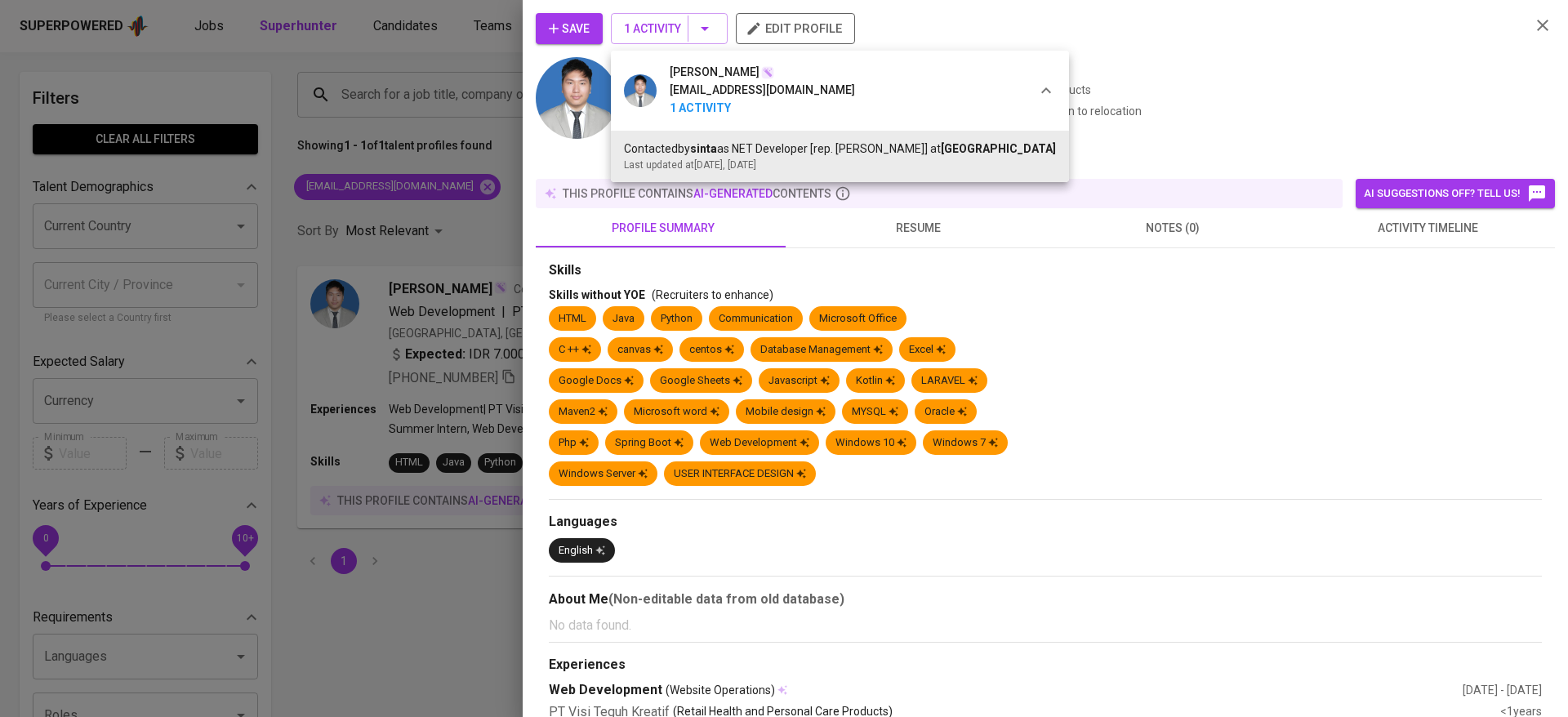
click at [274, 76] on div at bounding box center [784, 358] width 1568 height 717
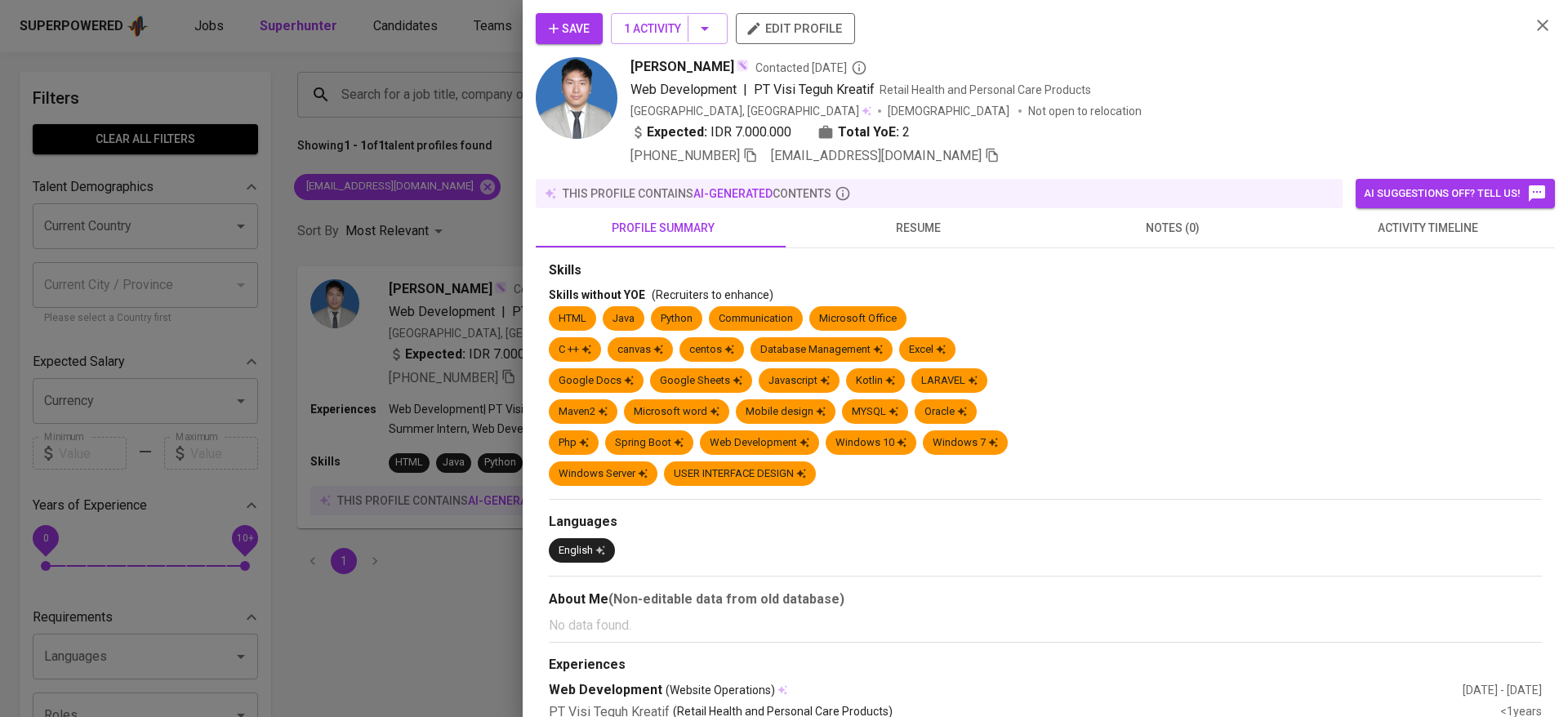
click at [325, 40] on div at bounding box center [784, 358] width 1568 height 717
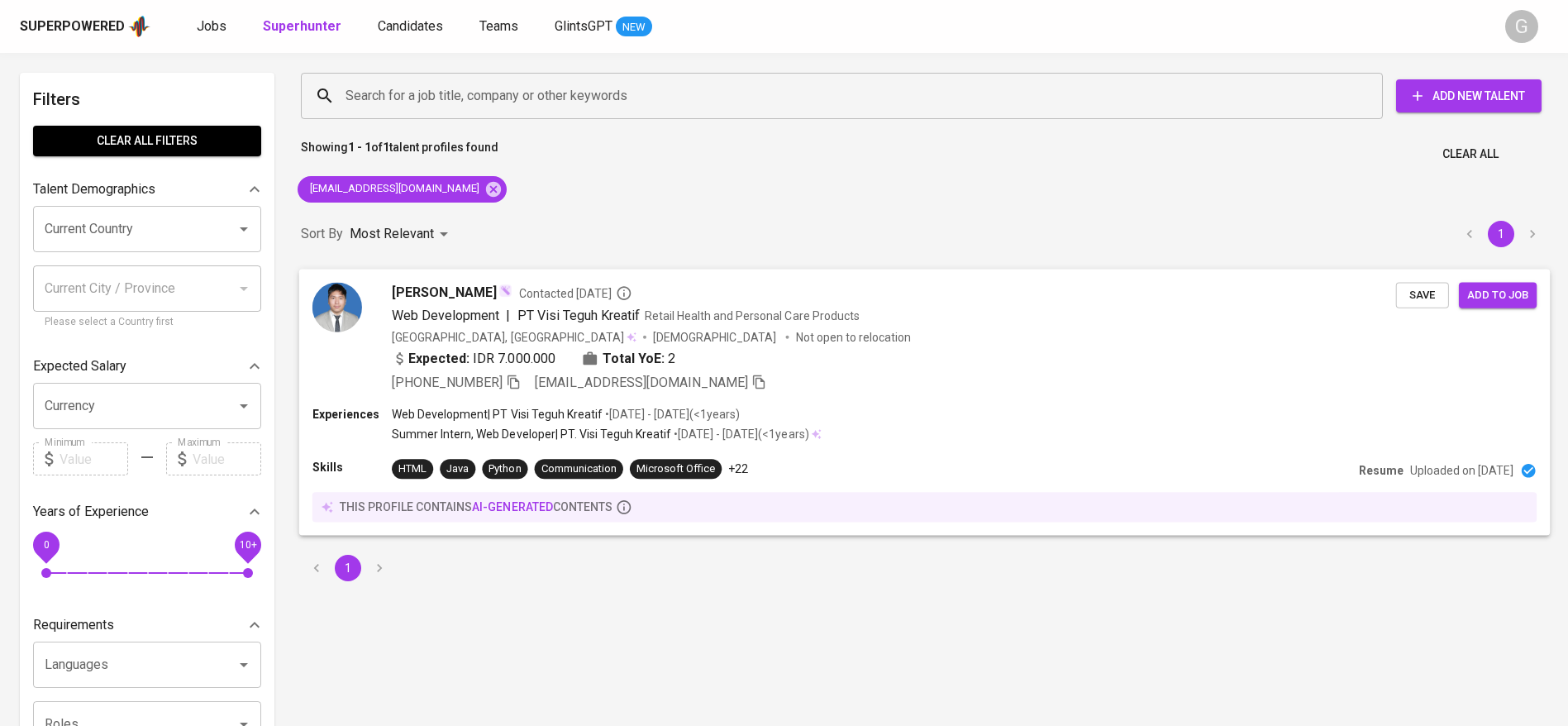
click at [1408, 290] on span "Save" at bounding box center [1422, 295] width 36 height 19
click at [1409, 290] on span "Save" at bounding box center [1422, 295] width 36 height 19
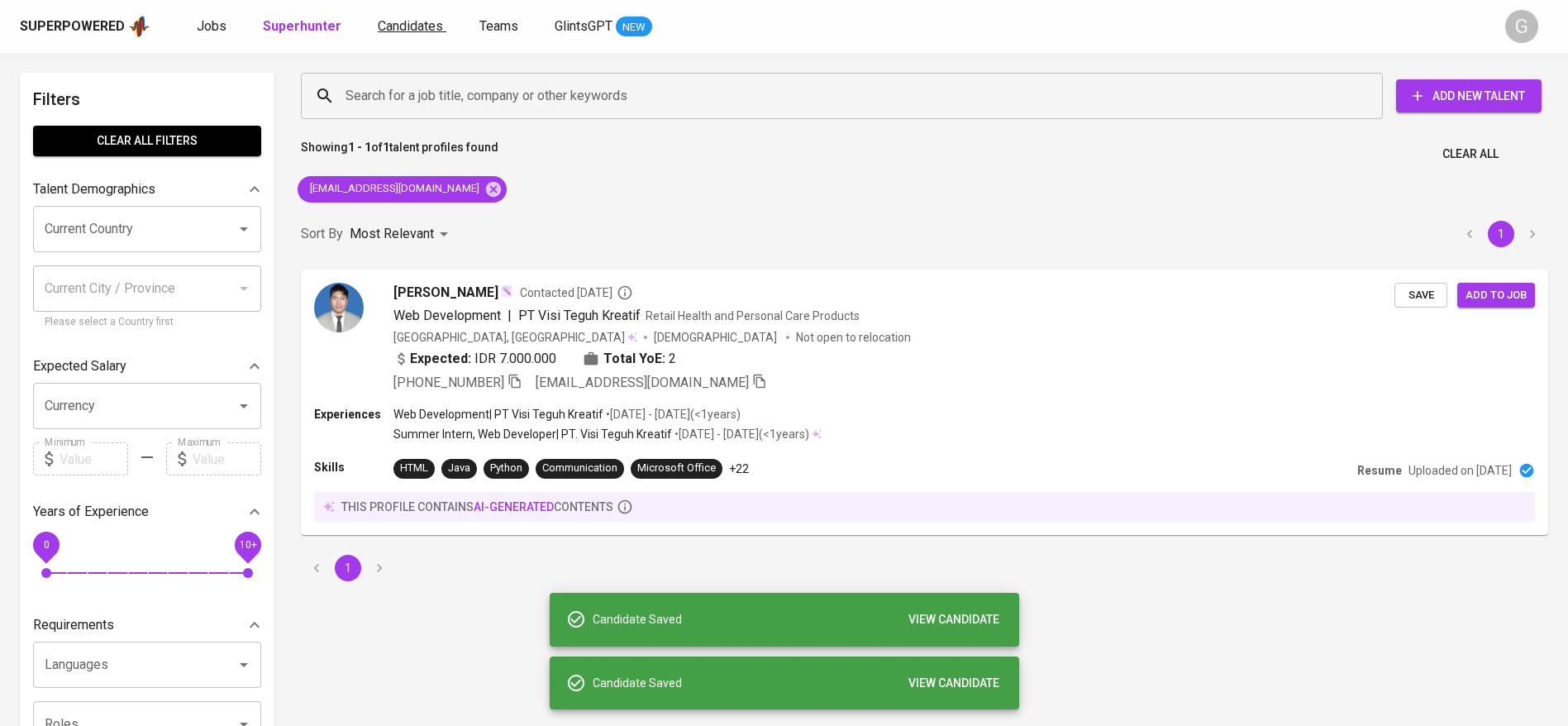
click at [399, 21] on span "Candidates" at bounding box center [410, 26] width 66 height 16
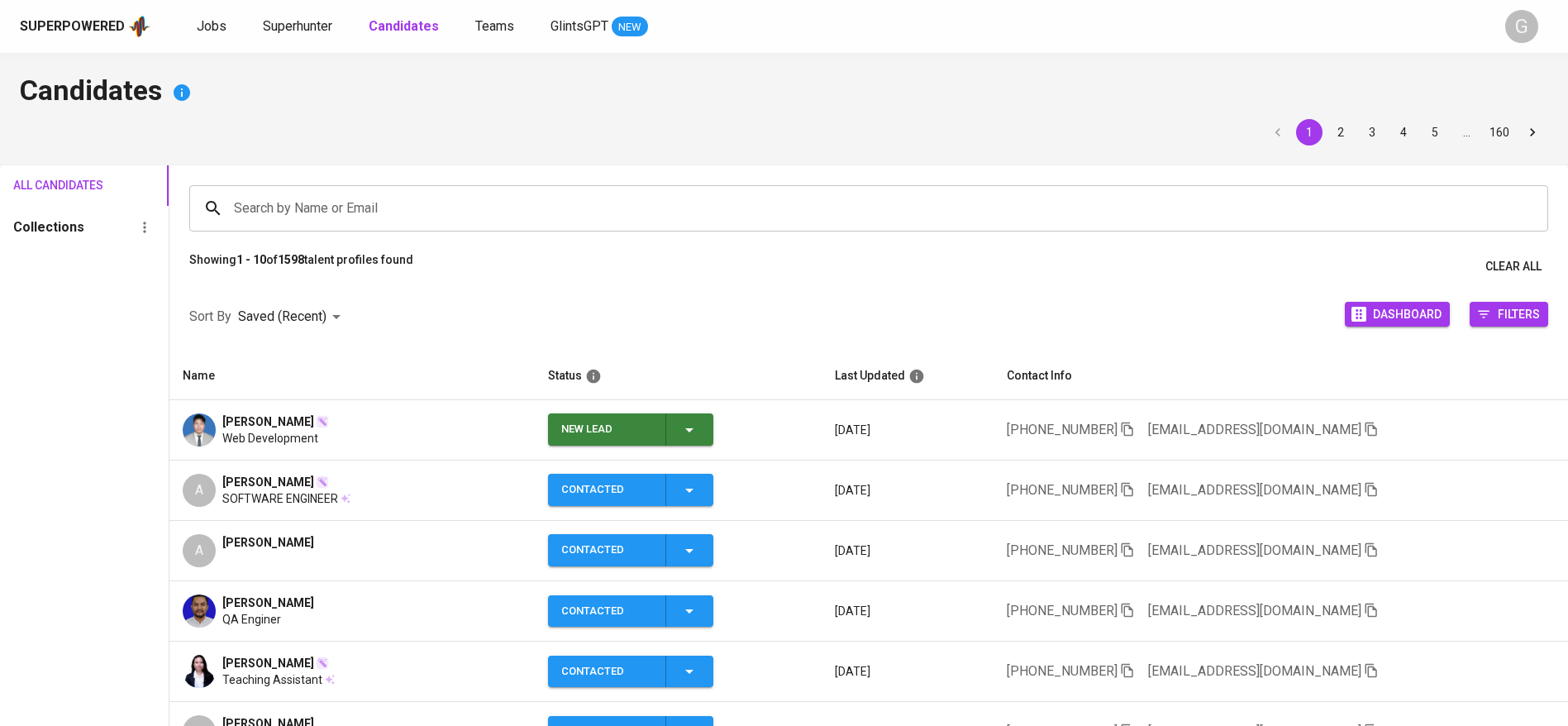
click at [678, 426] on span "New Lead" at bounding box center [631, 429] width 152 height 32
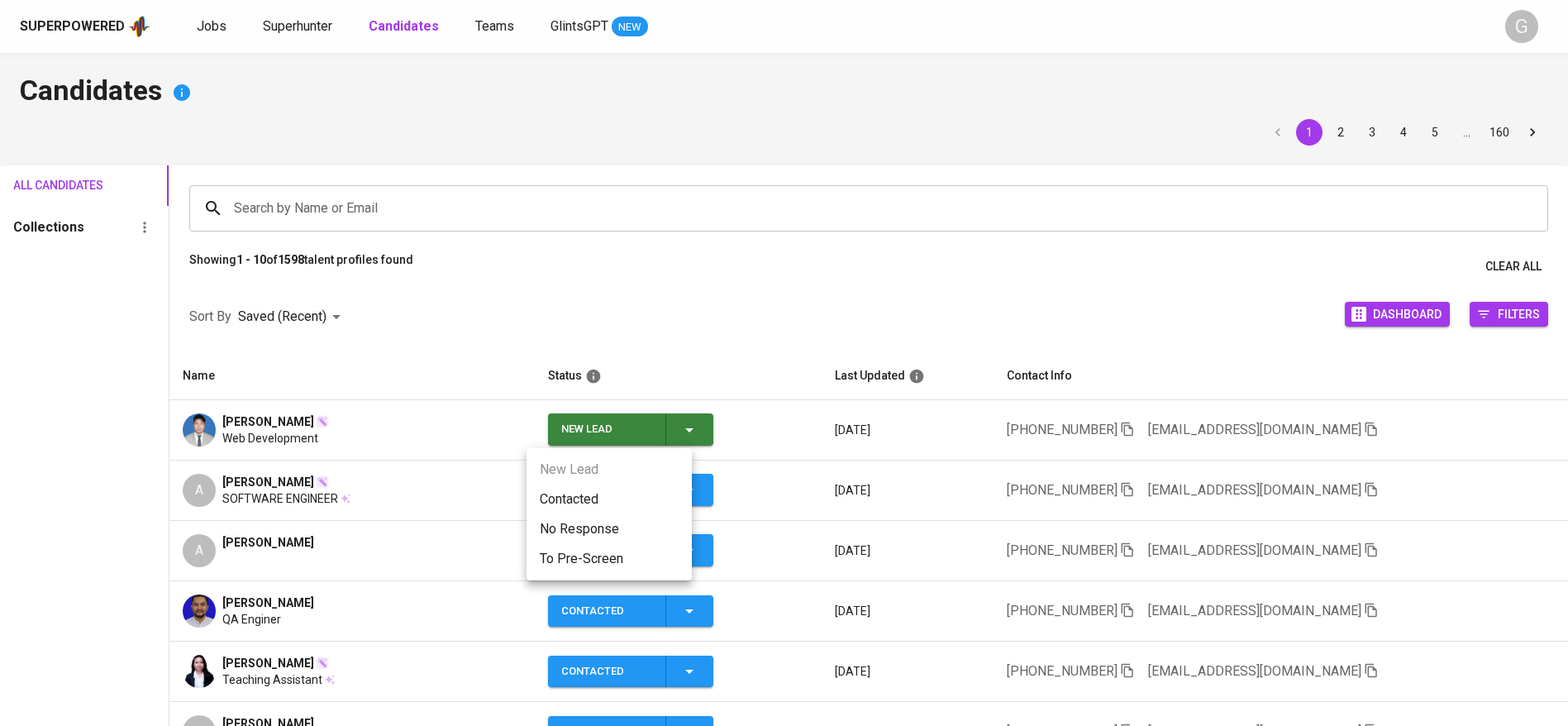
click at [597, 487] on li "Contacted" at bounding box center [608, 500] width 165 height 29
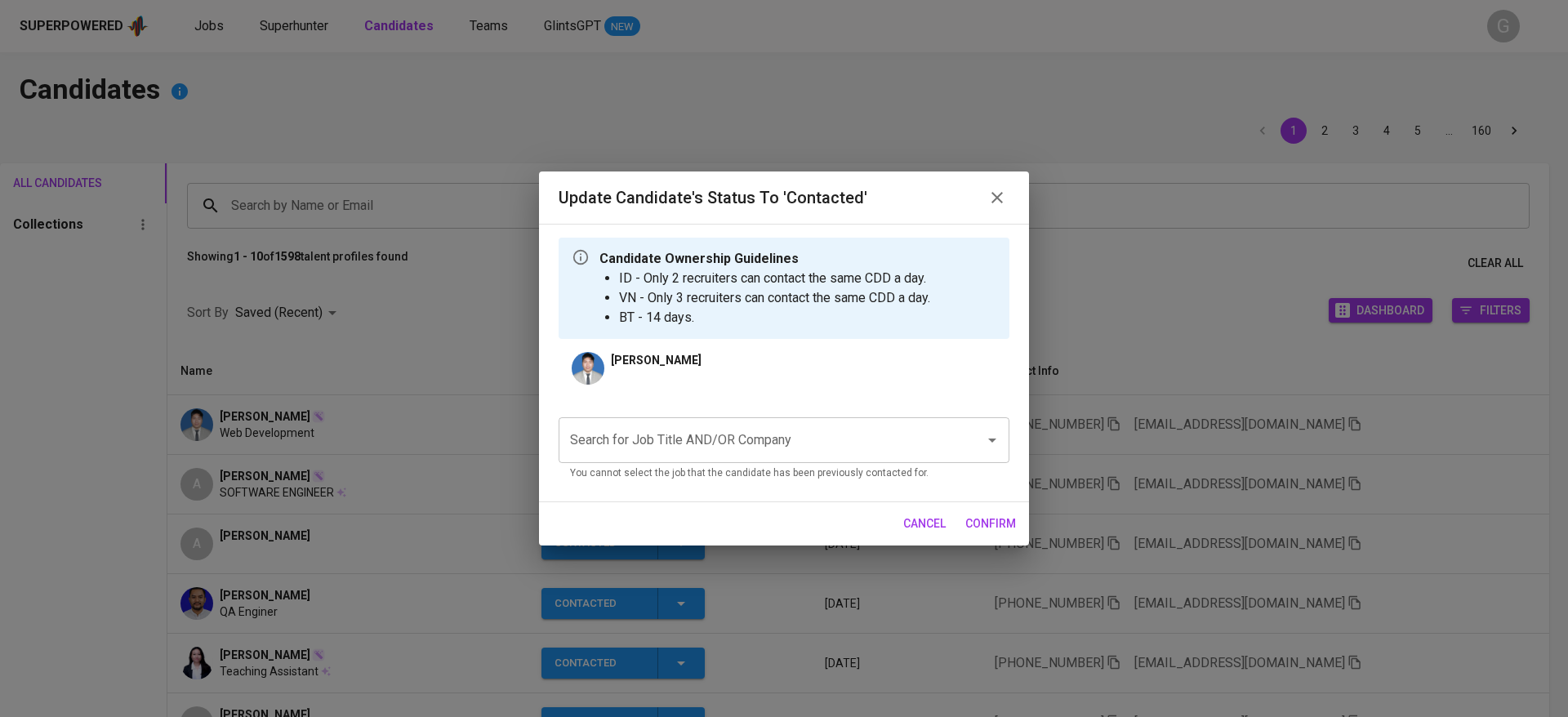
click at [623, 446] on input "Search for Job Title AND/OR Company" at bounding box center [761, 440] width 390 height 31
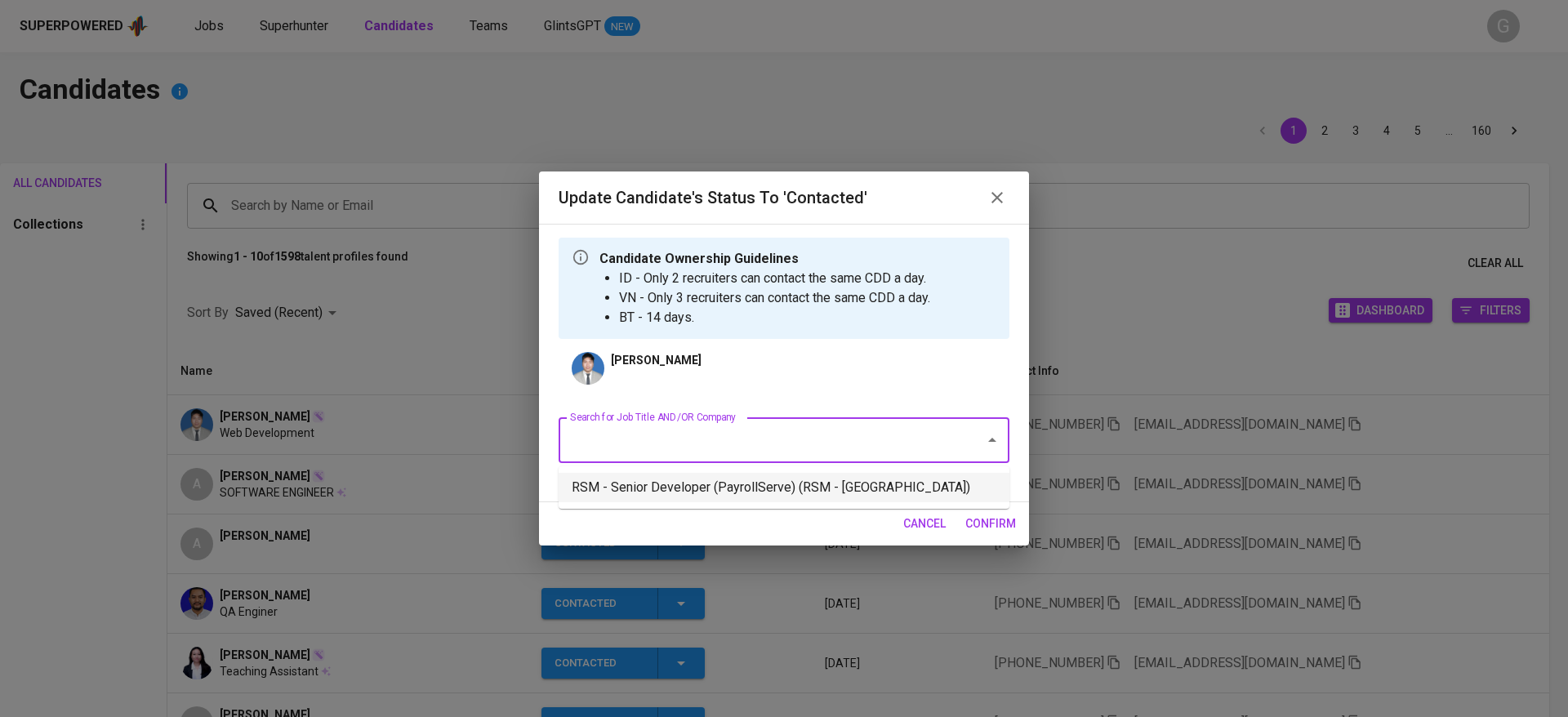
click at [641, 473] on li "RSM - Senior Developer (PayrollServe) (RSM - [GEOGRAPHIC_DATA])" at bounding box center [784, 487] width 451 height 29
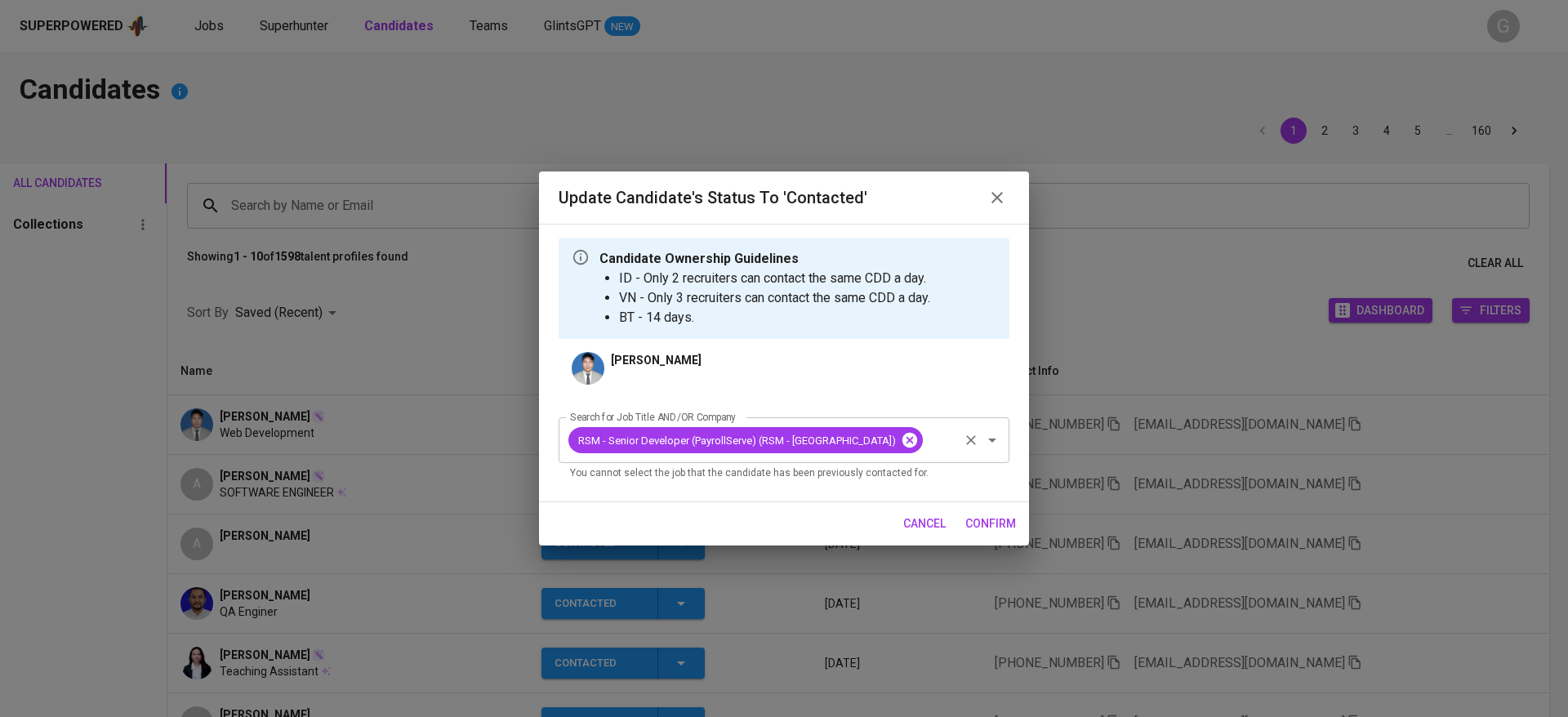
click at [902, 443] on icon at bounding box center [909, 440] width 15 height 15
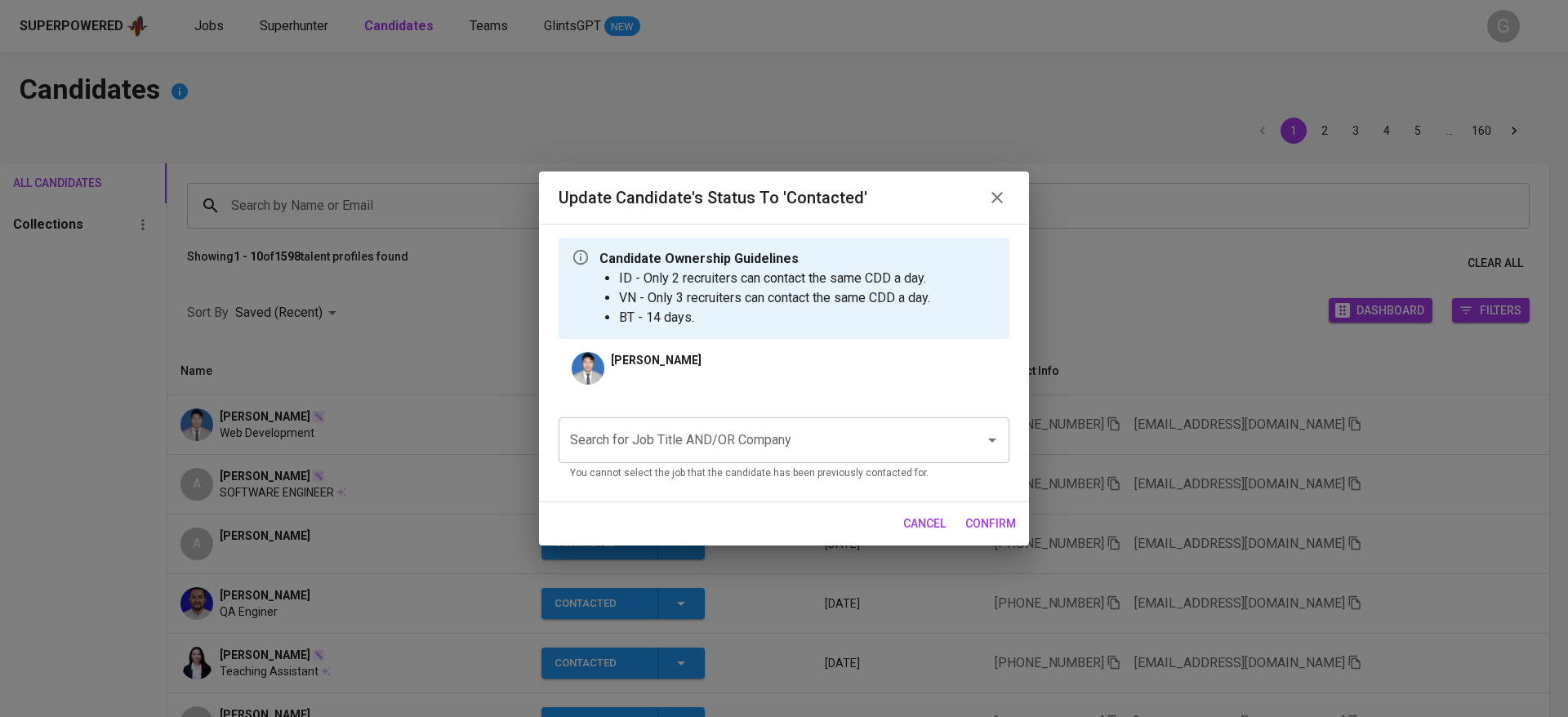
click at [850, 446] on input "Search for Job Title AND/OR Company" at bounding box center [761, 440] width 390 height 31
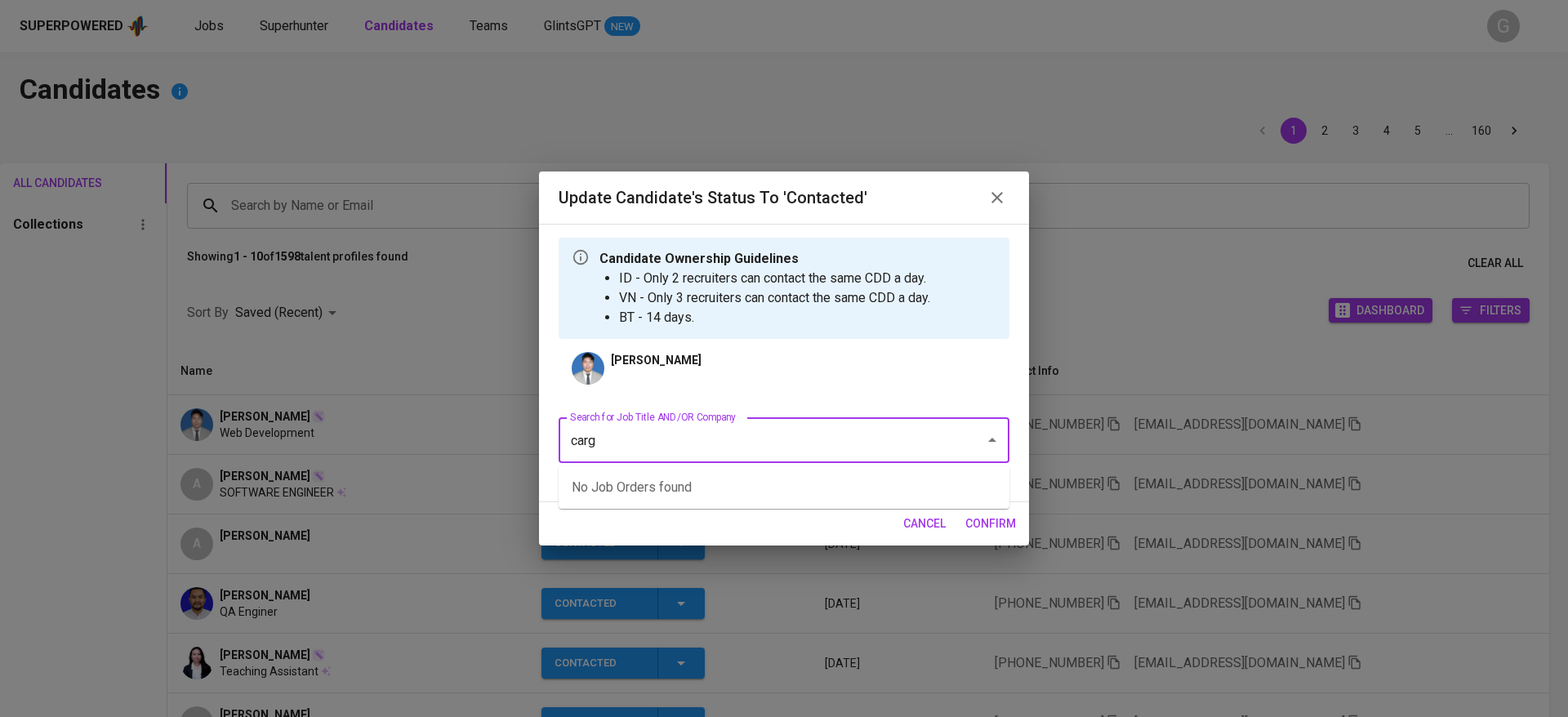
type input "cargo"
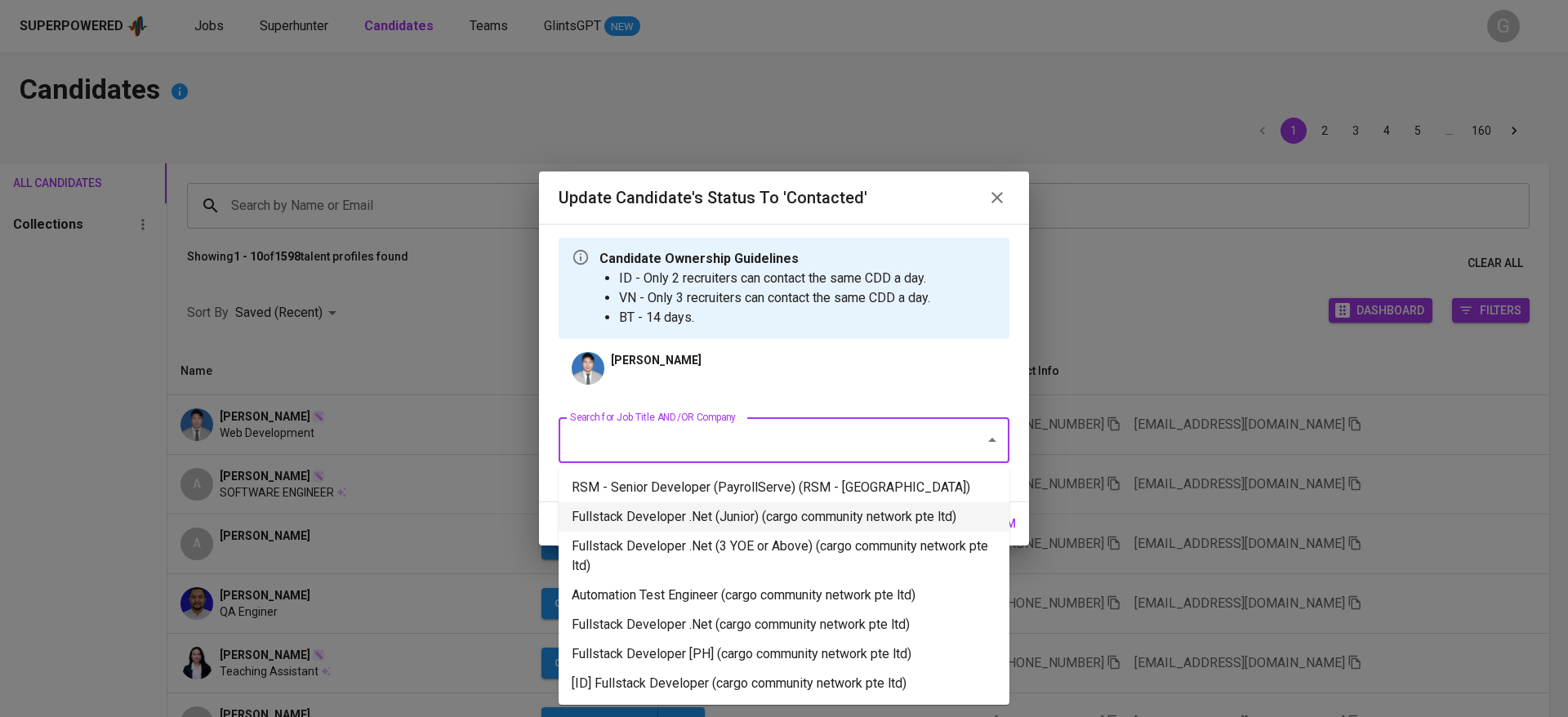
drag, startPoint x: 755, startPoint y: 514, endPoint x: 769, endPoint y: 519, distance: 14.9
click at [755, 513] on li "Fullstack Developer .Net (Junior) (cargo community network pte ltd)" at bounding box center [784, 516] width 451 height 29
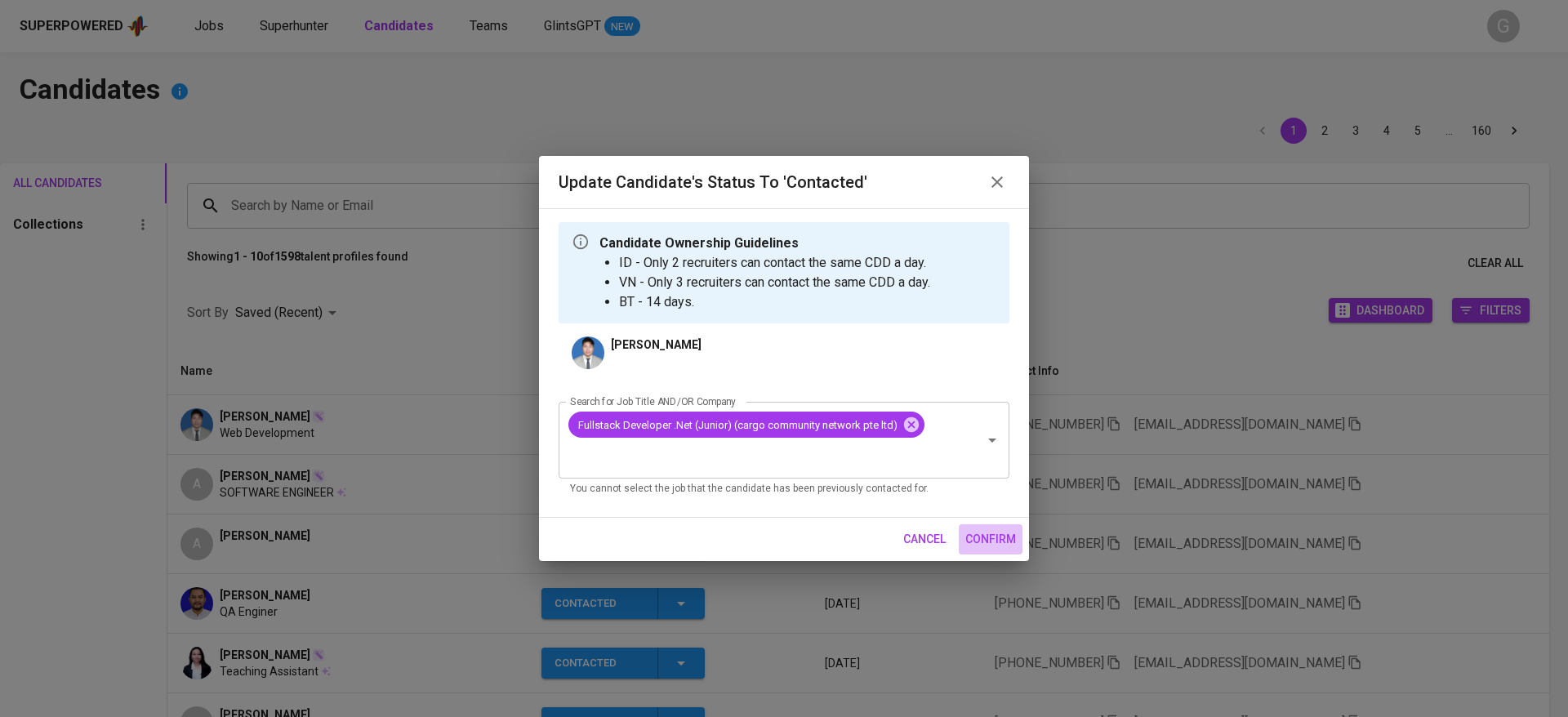
click at [998, 533] on span "confirm" at bounding box center [990, 539] width 50 height 20
